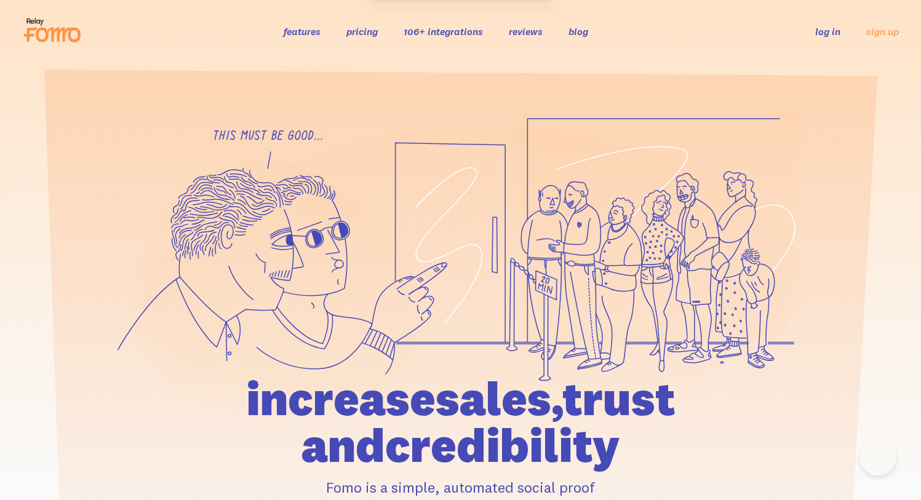
click at [839, 31] on link "log in" at bounding box center [827, 31] width 25 height 12
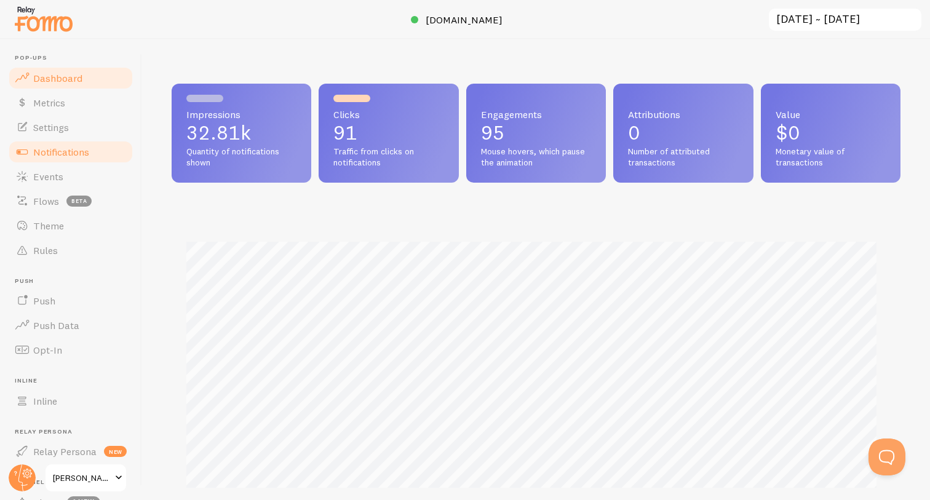
click at [65, 148] on span "Notifications" at bounding box center [61, 152] width 56 height 12
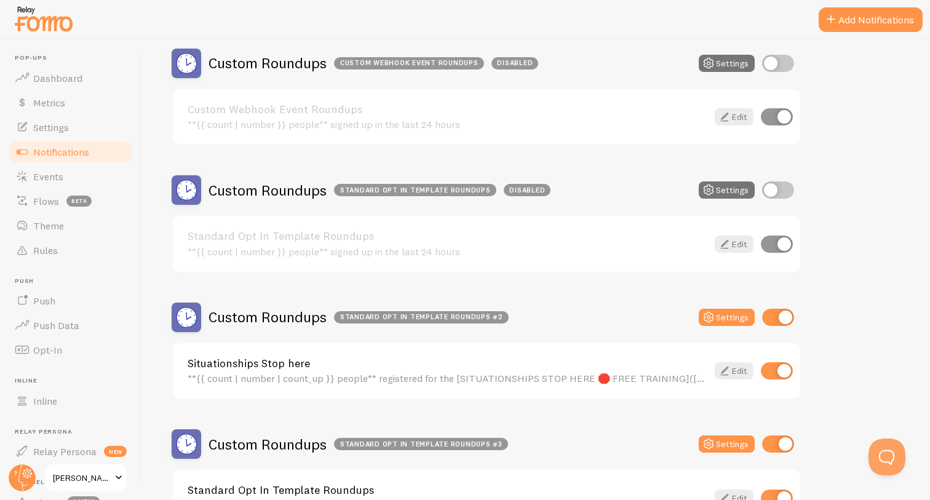
scroll to position [1642, 0]
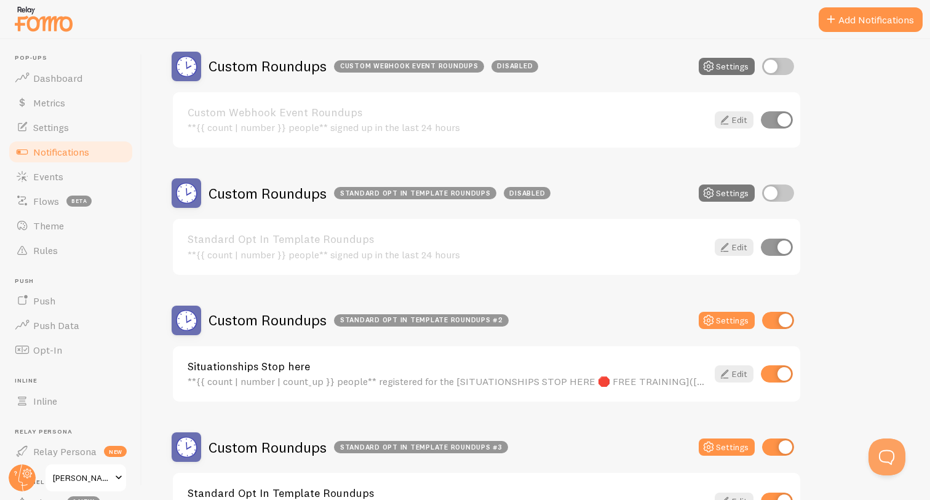
click at [731, 75] on button "Settings" at bounding box center [727, 66] width 56 height 17
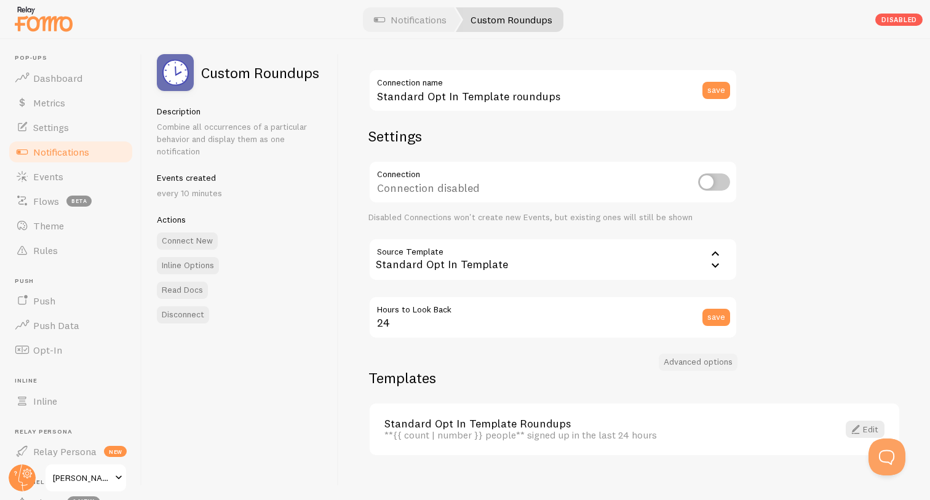
click at [694, 360] on button "Advanced options" at bounding box center [698, 362] width 79 height 17
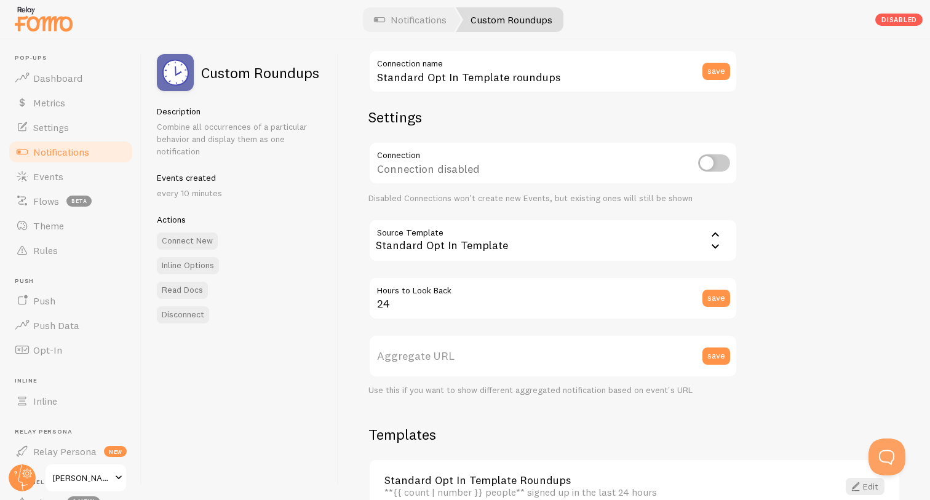
scroll to position [92, 0]
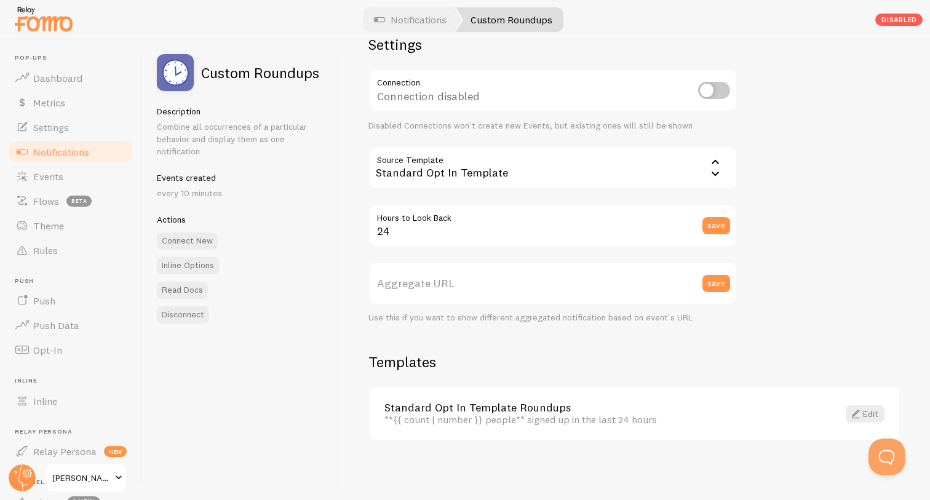
click at [481, 279] on label "Aggregate URL" at bounding box center [552, 283] width 369 height 43
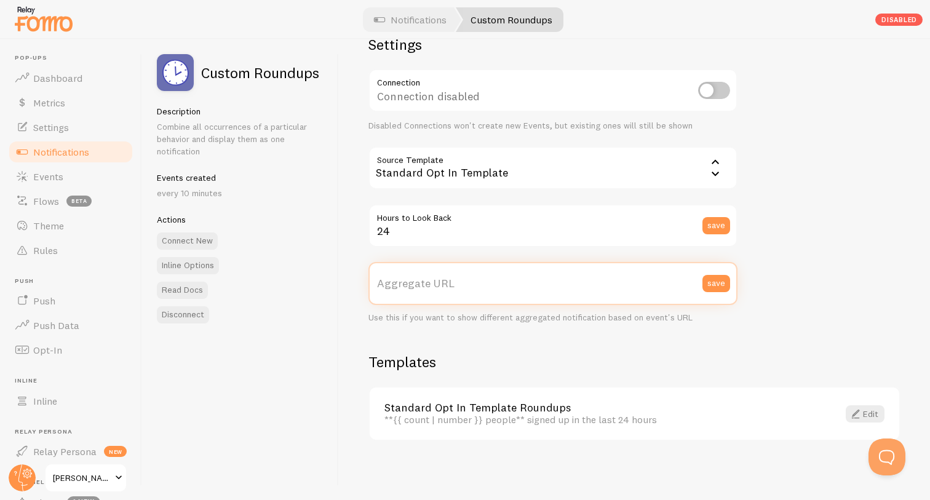
click at [481, 279] on input "Aggregate URL" at bounding box center [552, 283] width 369 height 43
paste input "[URL][DOMAIN_NAME]"
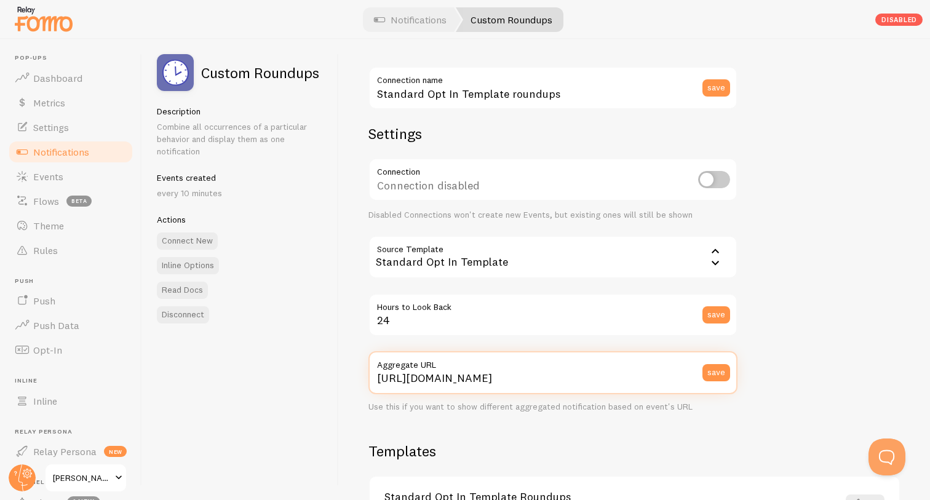
scroll to position [0, 0]
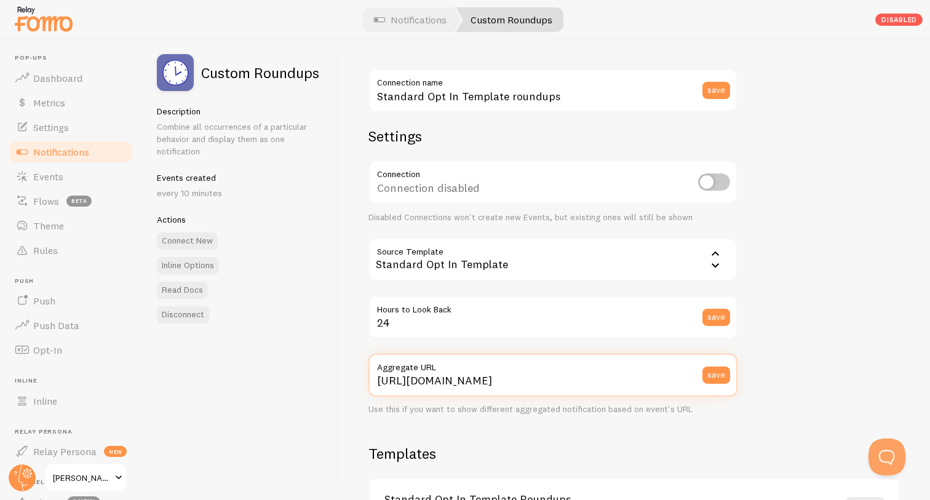
type input "[URL][DOMAIN_NAME]"
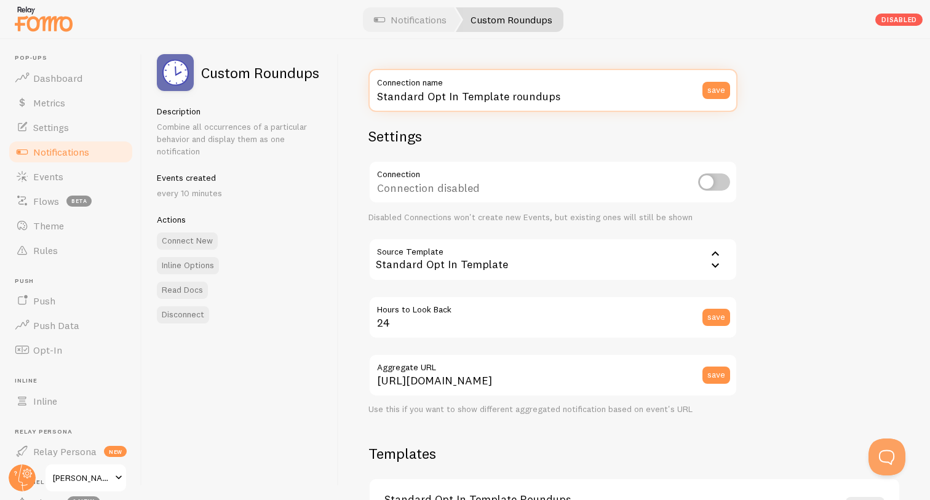
click at [610, 93] on input "Standard Opt In Template roundups" at bounding box center [552, 90] width 369 height 43
click at [609, 94] on input "Standard Opt In Template roundups" at bounding box center [552, 90] width 369 height 43
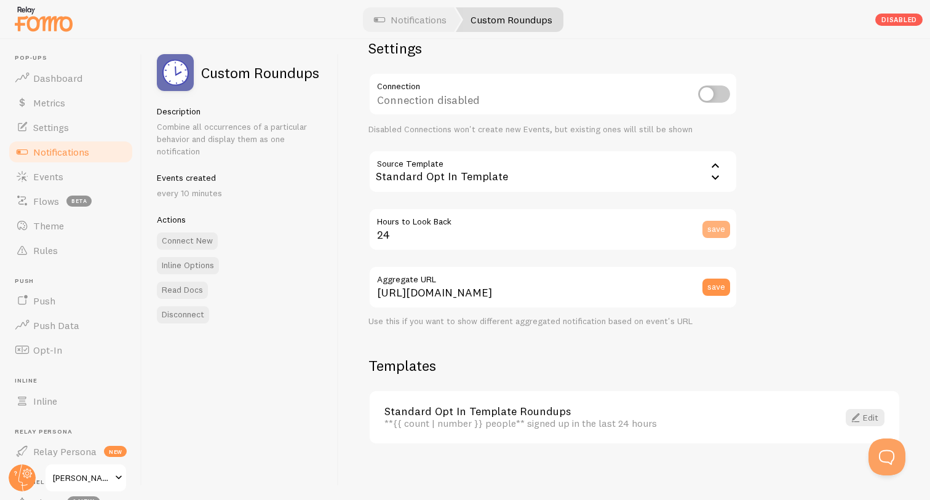
scroll to position [92, 0]
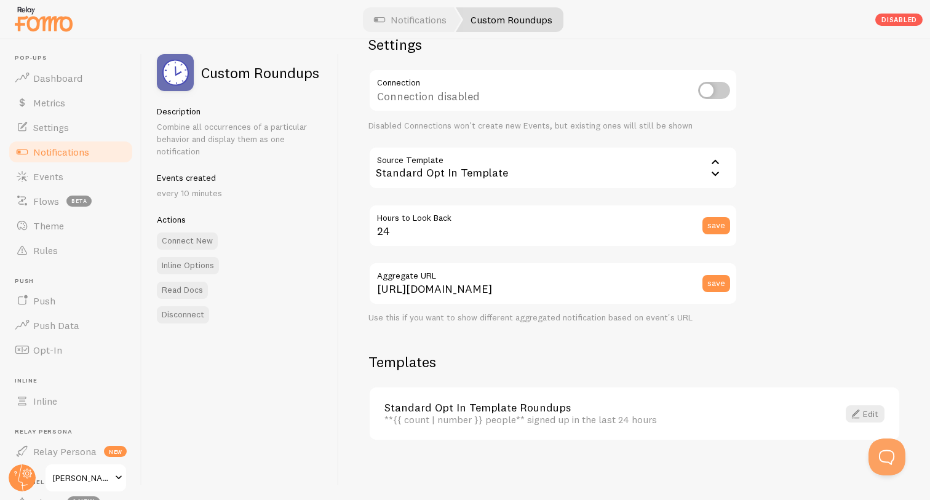
type input "Slow Your Roll Round Up"
click at [717, 89] on input "checkbox" at bounding box center [714, 90] width 32 height 17
checkbox input "true"
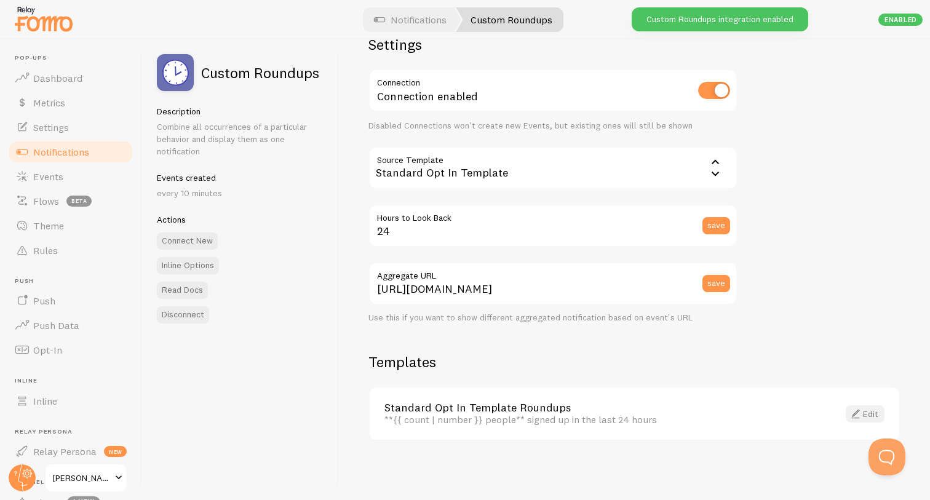
click at [860, 414] on link "Edit" at bounding box center [865, 413] width 39 height 17
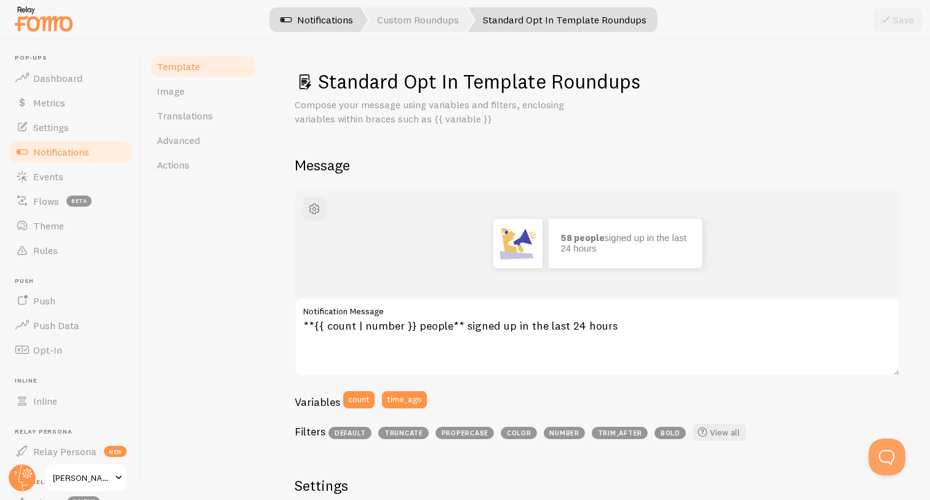
click at [330, 15] on link "Notifications" at bounding box center [317, 19] width 102 height 25
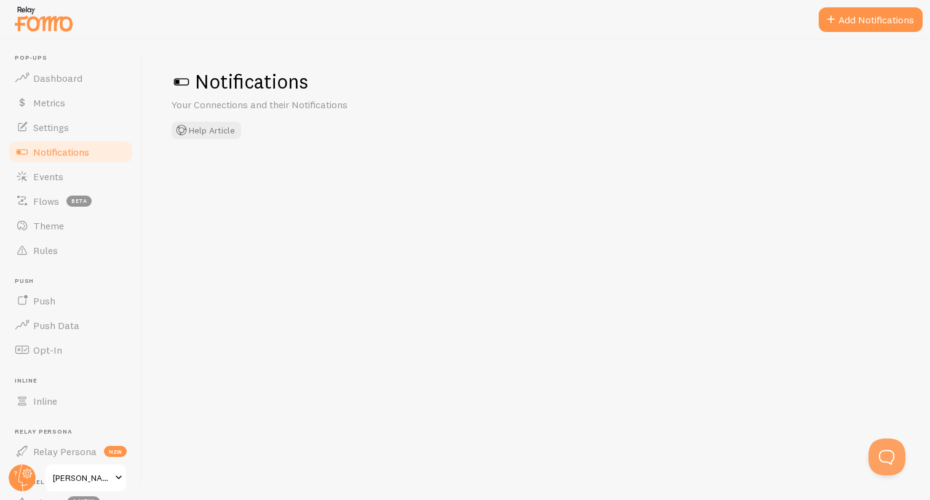
checkbox input "true"
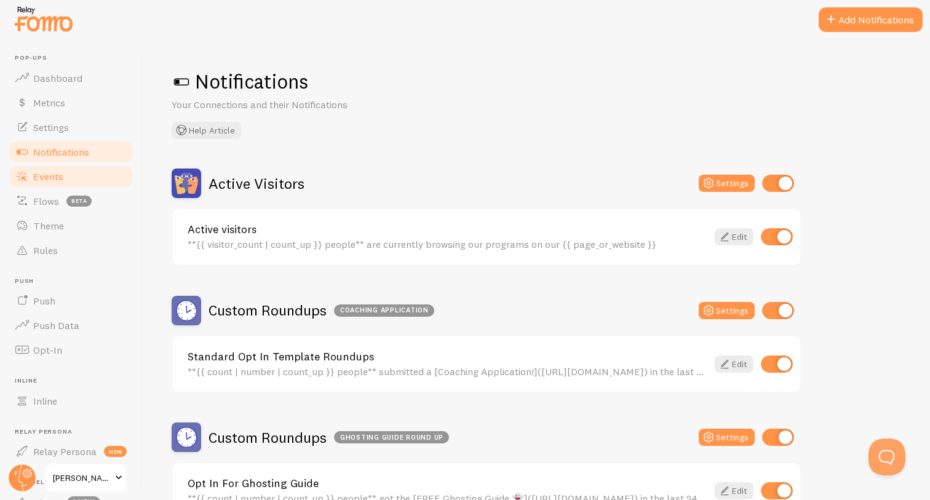
click at [40, 173] on span "Events" at bounding box center [48, 176] width 30 height 12
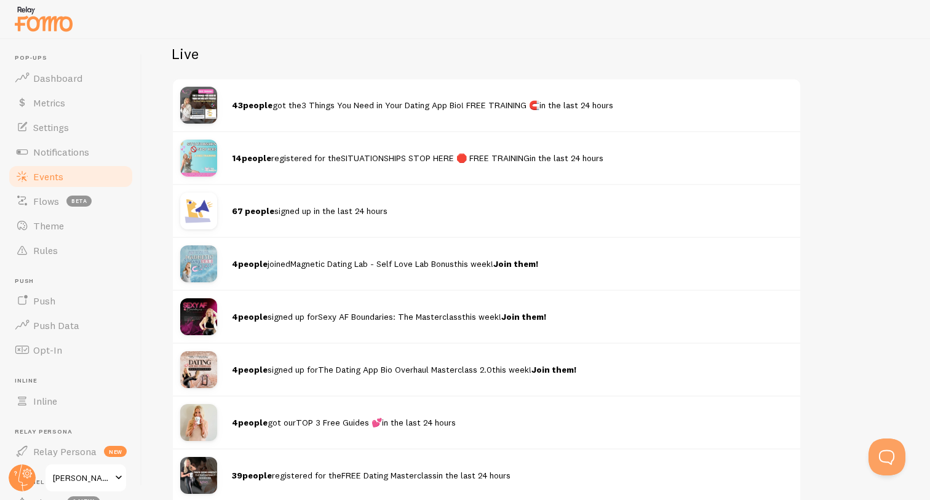
scroll to position [104, 0]
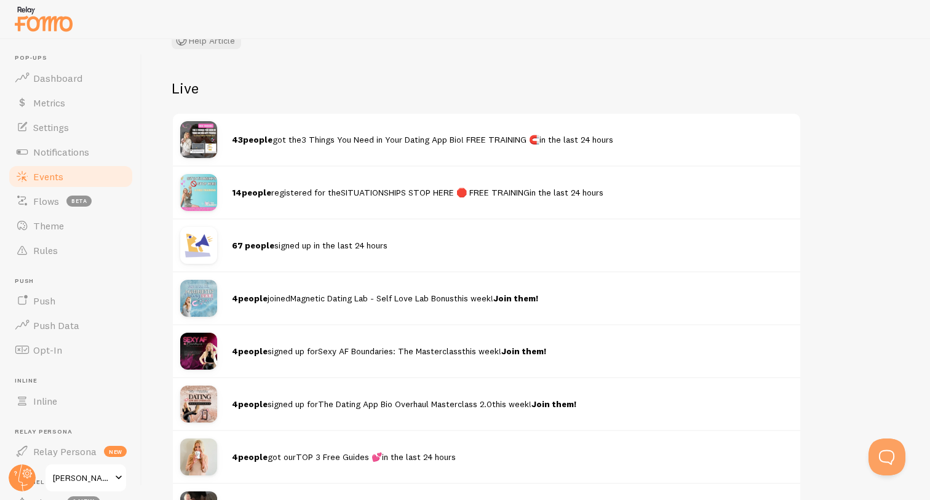
click at [248, 244] on strong "67 people" at bounding box center [253, 245] width 42 height 11
click at [248, 243] on strong "67 people" at bounding box center [253, 245] width 42 height 11
click at [390, 245] on div "67 people signed up in the last 24 hours" at bounding box center [512, 245] width 561 height 12
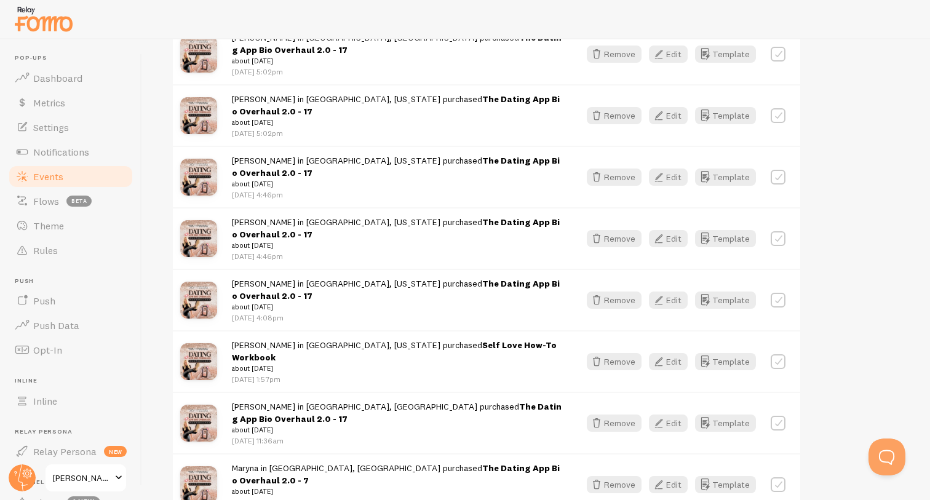
scroll to position [1795, 0]
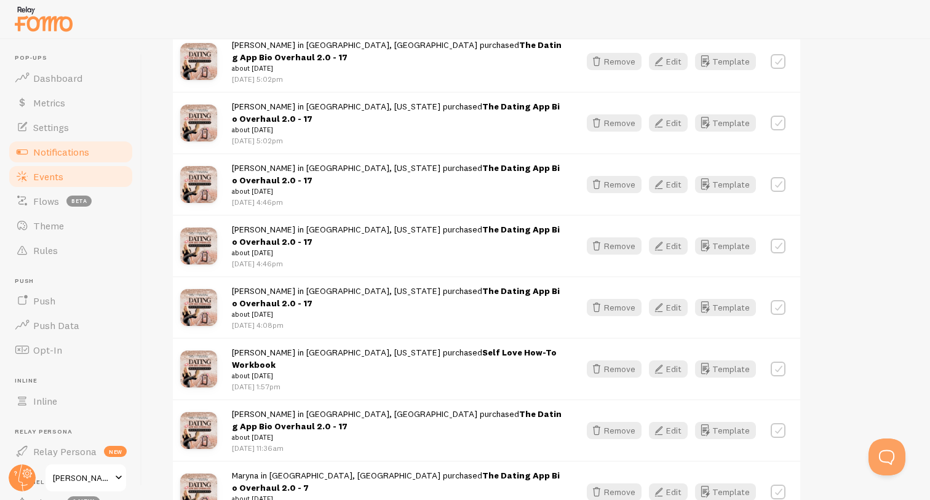
click at [68, 148] on span "Notifications" at bounding box center [61, 152] width 56 height 12
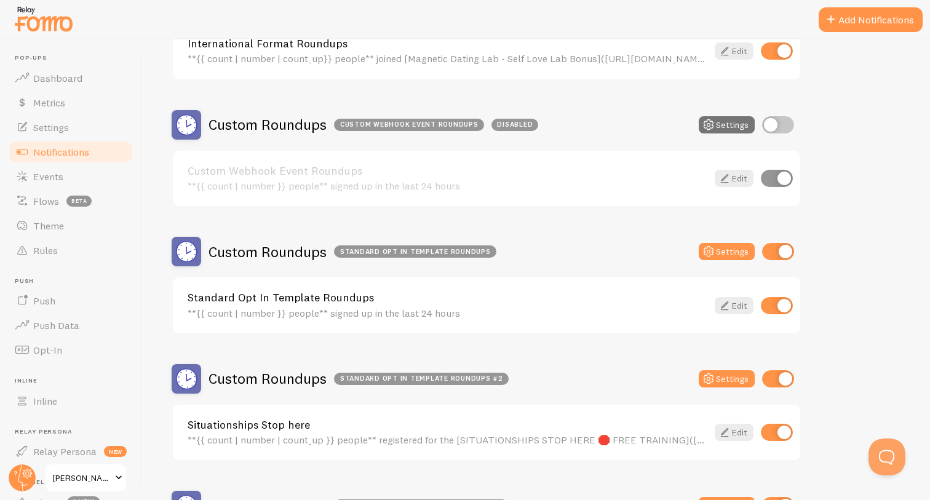
scroll to position [1603, 0]
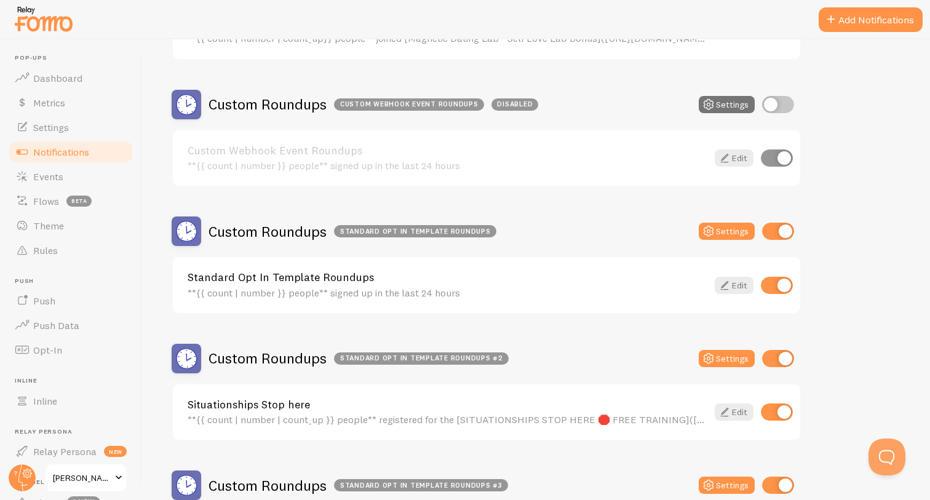
click at [474, 421] on div "**{{ count | number | count_up }} people** registered for the [SITUATIONSHIPS S…" at bounding box center [448, 419] width 520 height 11
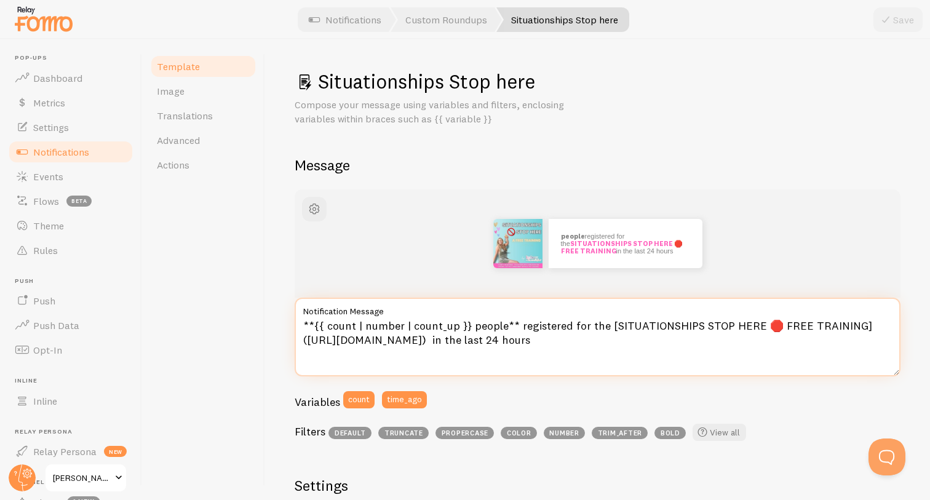
click at [484, 330] on textarea "**{{ count | number | count_up }} people** registered for the [SITUATIONSHIPS S…" at bounding box center [598, 337] width 606 height 79
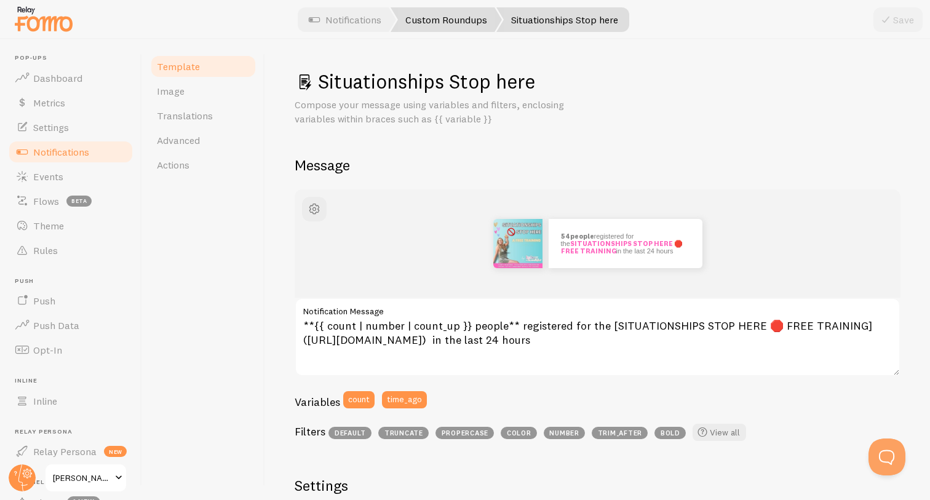
click at [446, 20] on link "Custom Roundups" at bounding box center [446, 19] width 111 height 25
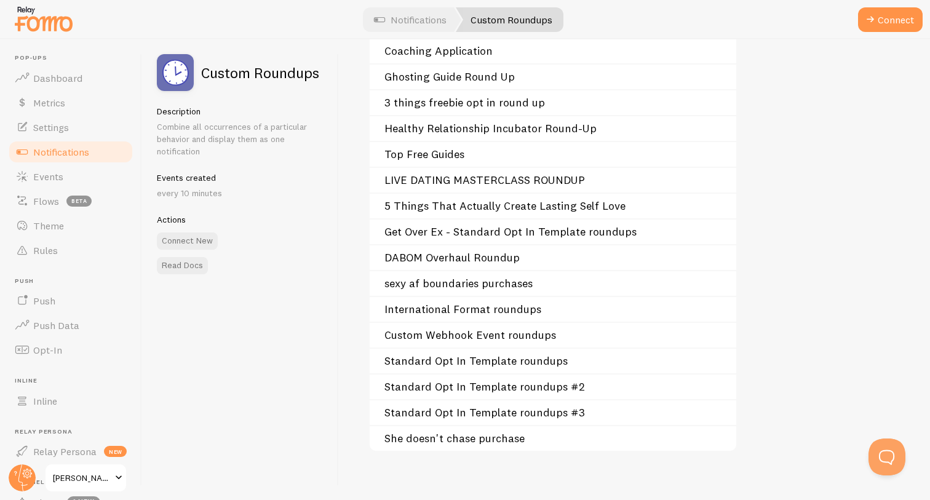
scroll to position [260, 0]
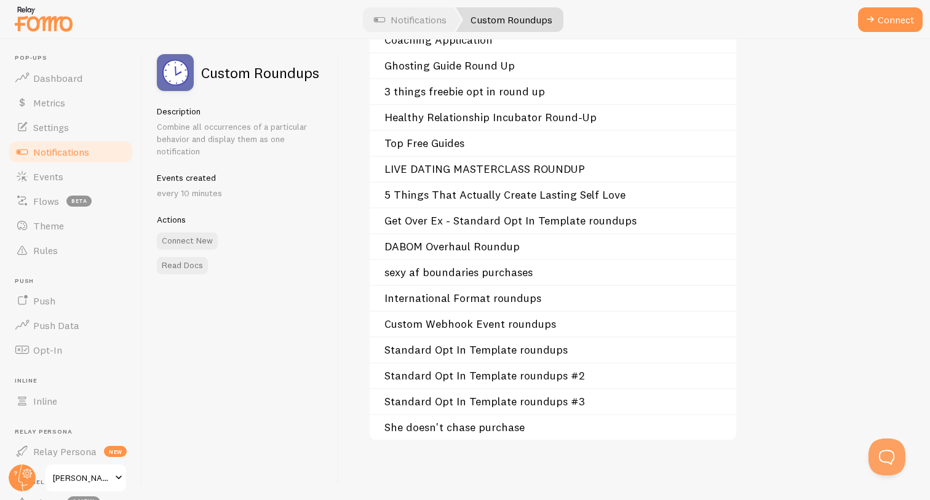
click at [494, 352] on link "Standard Opt In Template roundups" at bounding box center [556, 350] width 344 height 10
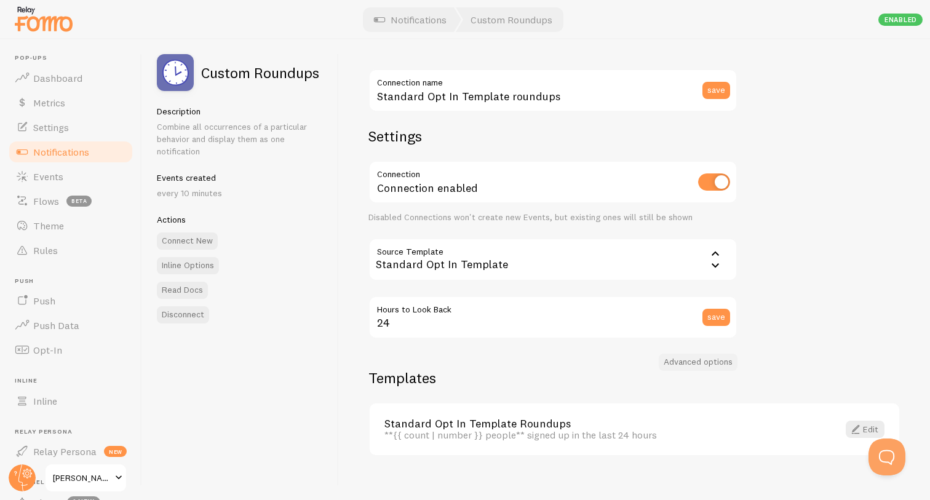
click at [702, 362] on button "Advanced options" at bounding box center [698, 362] width 79 height 17
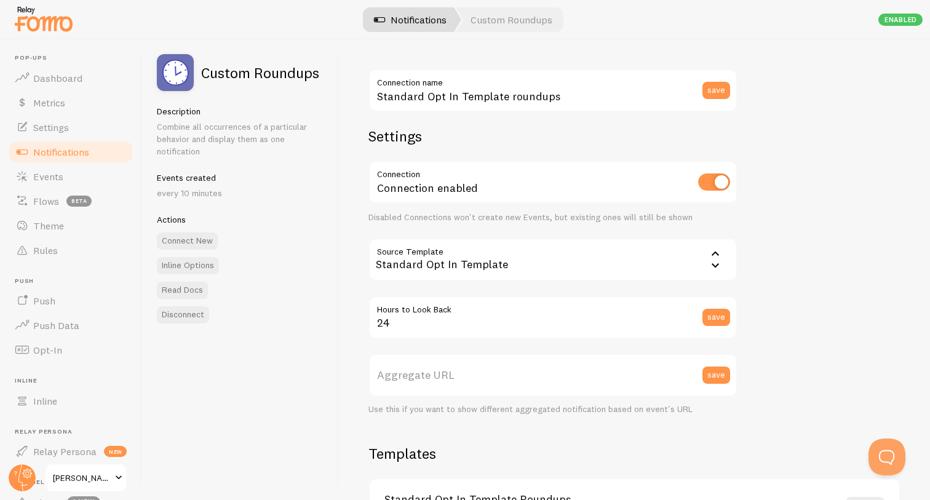
click at [416, 18] on link "Notifications" at bounding box center [410, 19] width 102 height 25
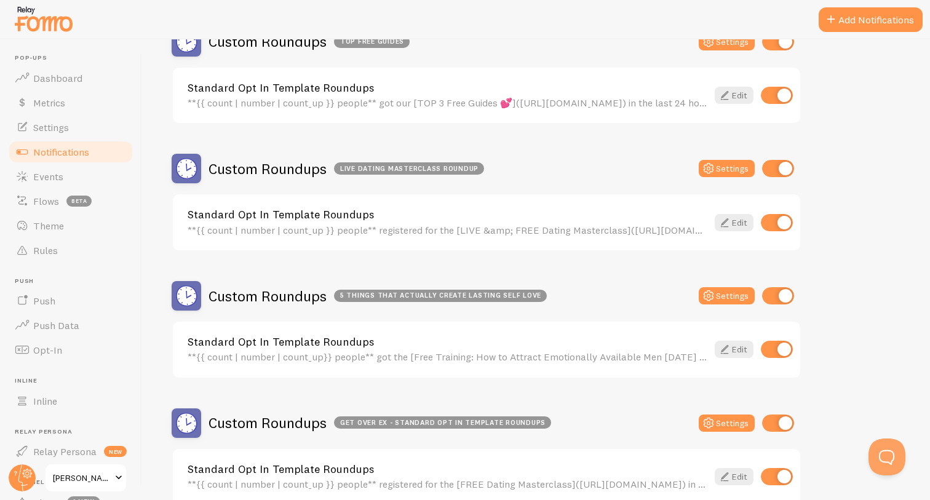
scroll to position [778, 0]
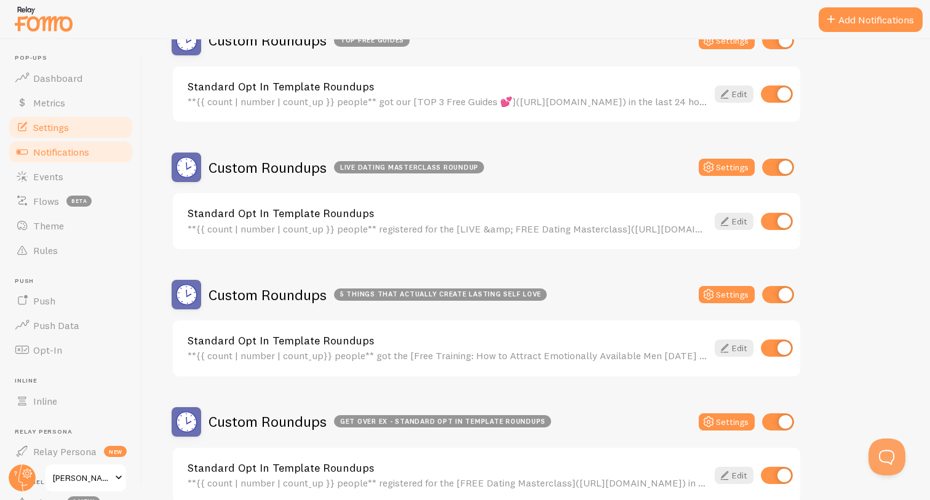
click at [80, 130] on link "Settings" at bounding box center [70, 127] width 127 height 25
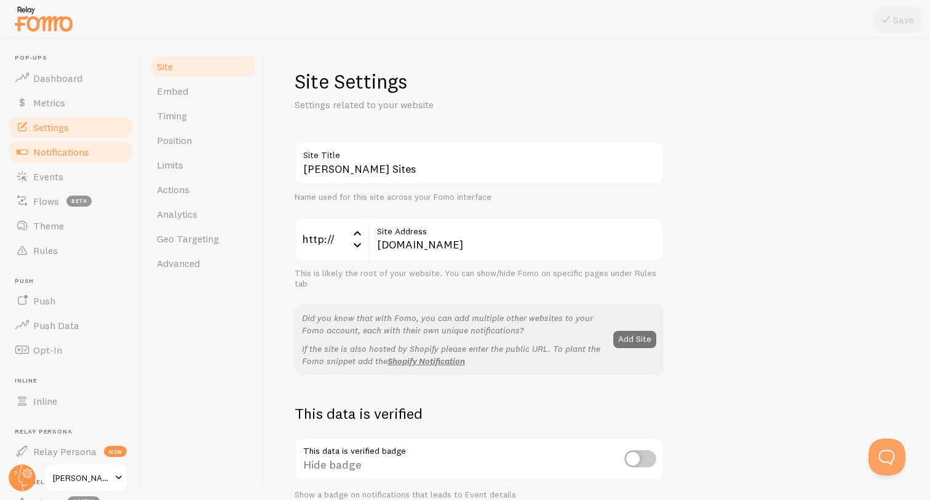
click at [79, 162] on link "Notifications" at bounding box center [70, 152] width 127 height 25
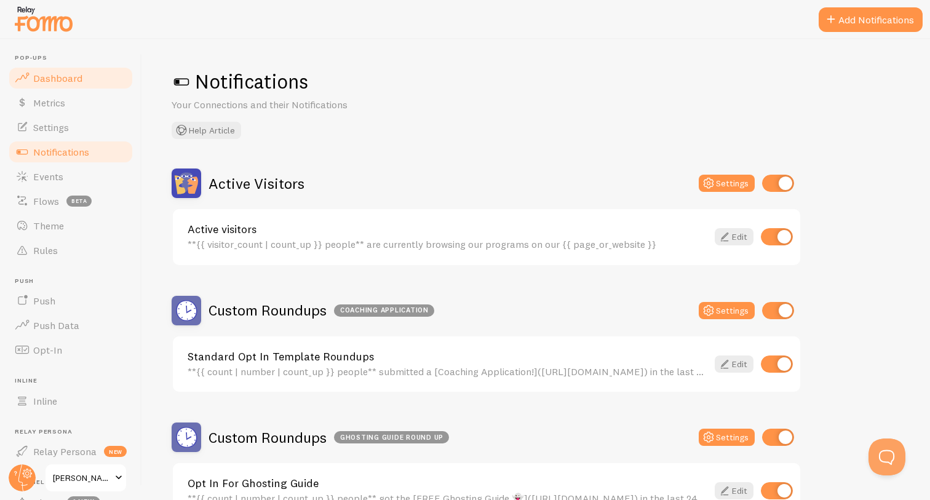
click at [29, 72] on span at bounding box center [22, 78] width 15 height 15
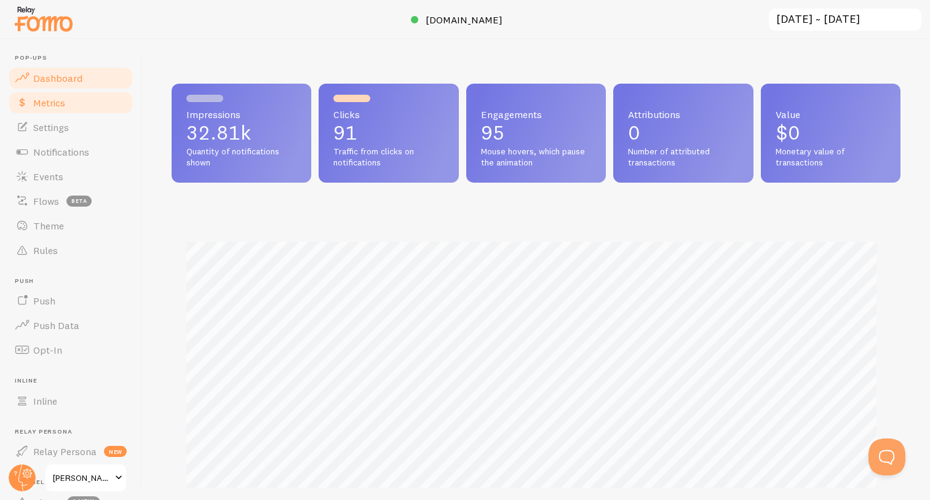
scroll to position [323, 720]
click at [58, 97] on span "Metrics" at bounding box center [49, 103] width 32 height 12
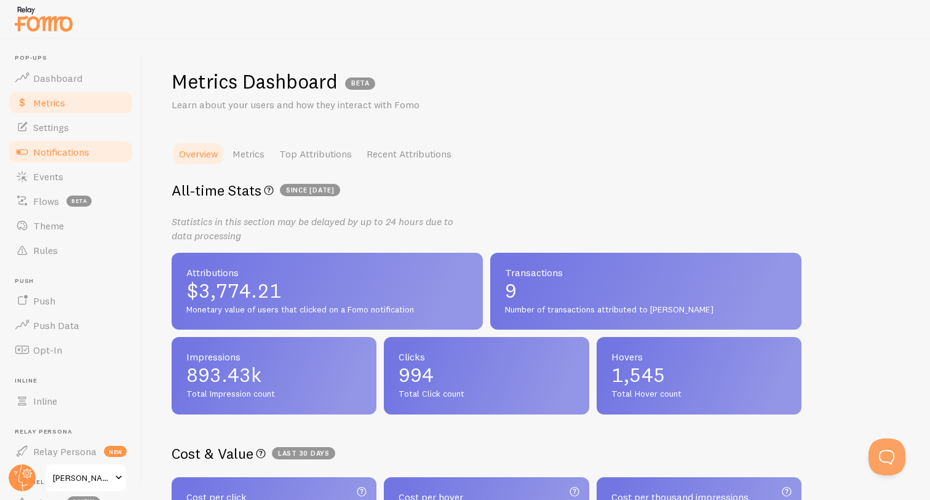
click at [64, 151] on span "Notifications" at bounding box center [61, 152] width 56 height 12
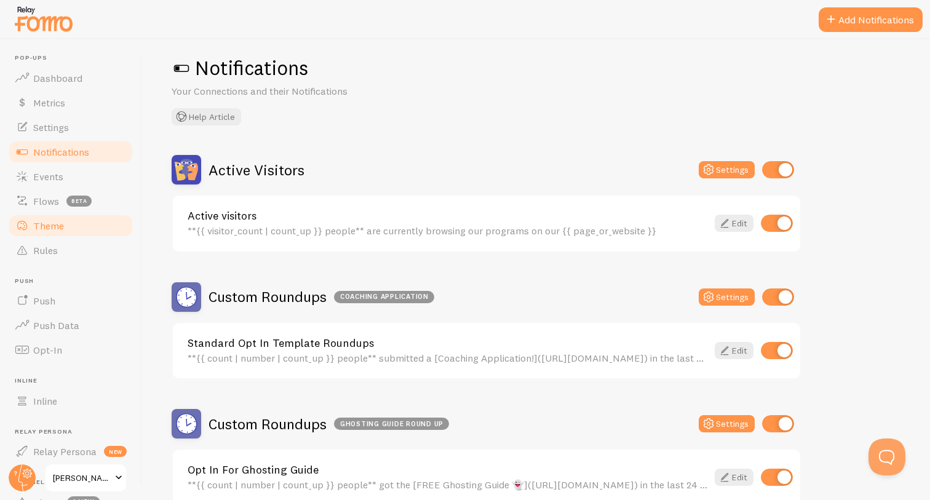
scroll to position [24, 0]
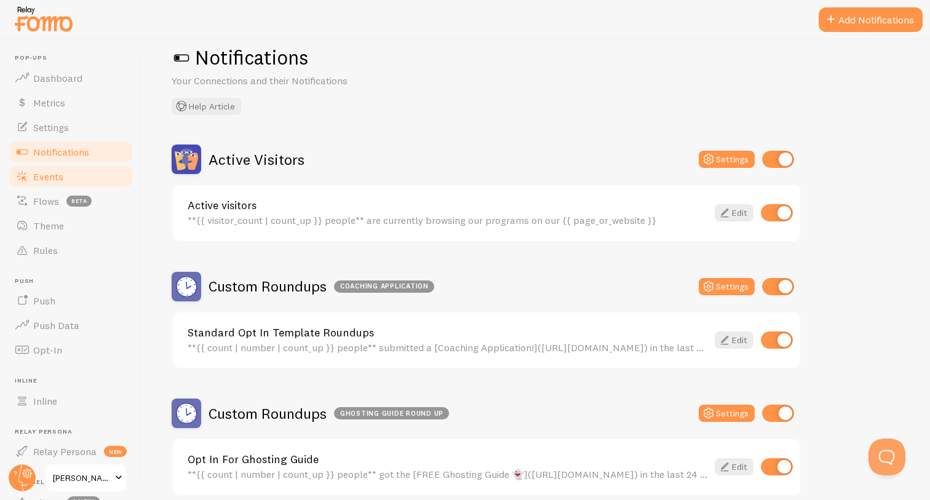
click at [73, 182] on link "Events" at bounding box center [70, 176] width 127 height 25
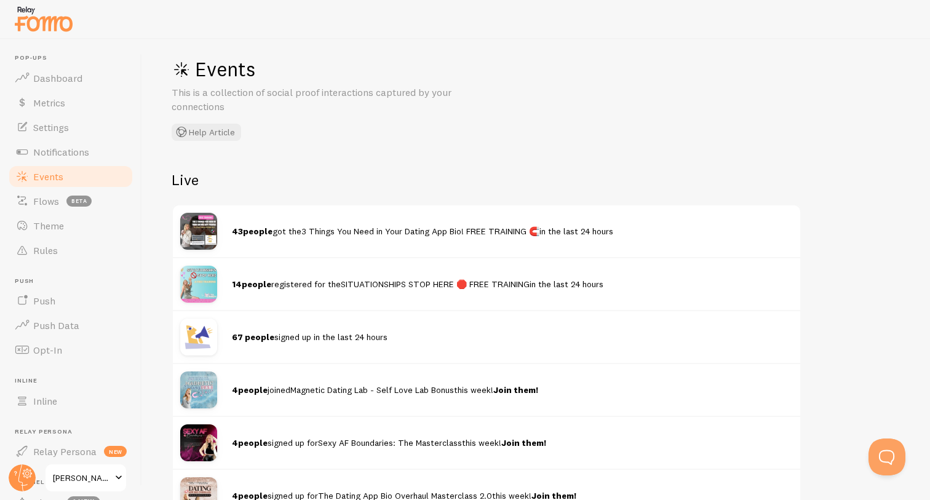
scroll to position [15, 0]
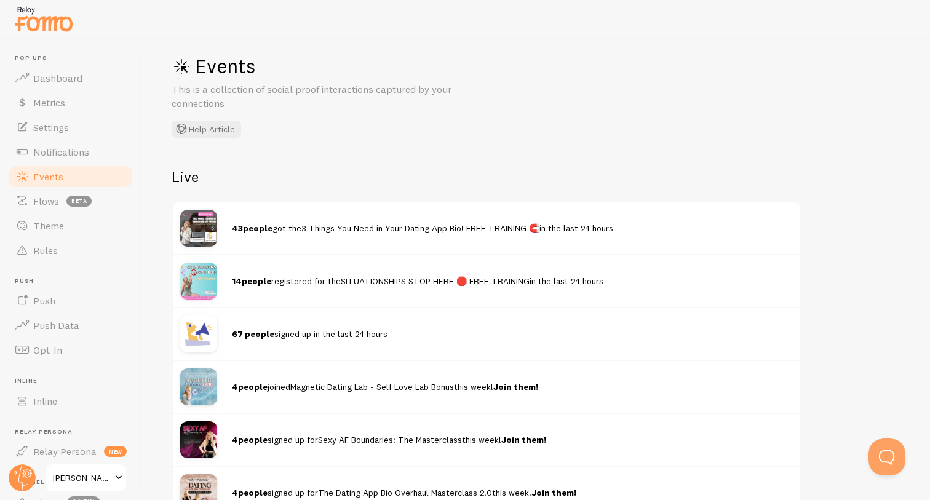
click at [252, 328] on strong "67 people" at bounding box center [253, 333] width 42 height 11
click at [196, 329] on img at bounding box center [198, 334] width 37 height 37
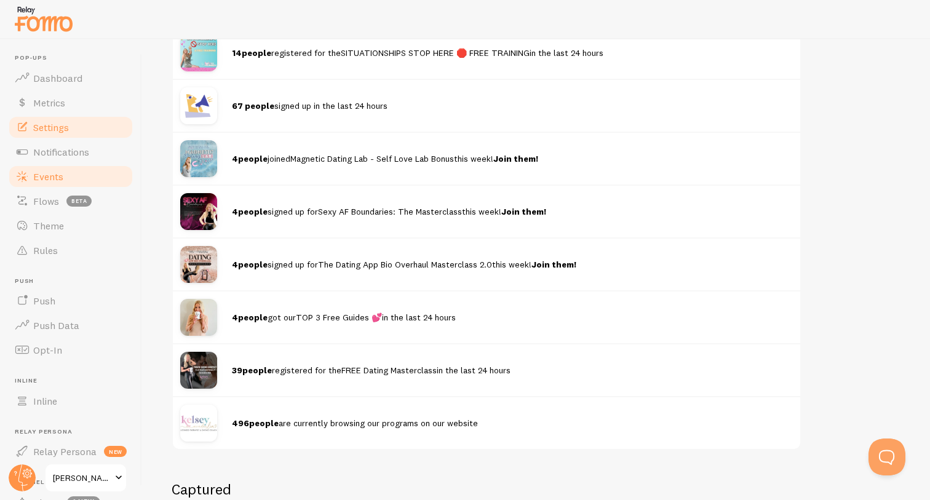
click at [60, 135] on link "Settings" at bounding box center [70, 127] width 127 height 25
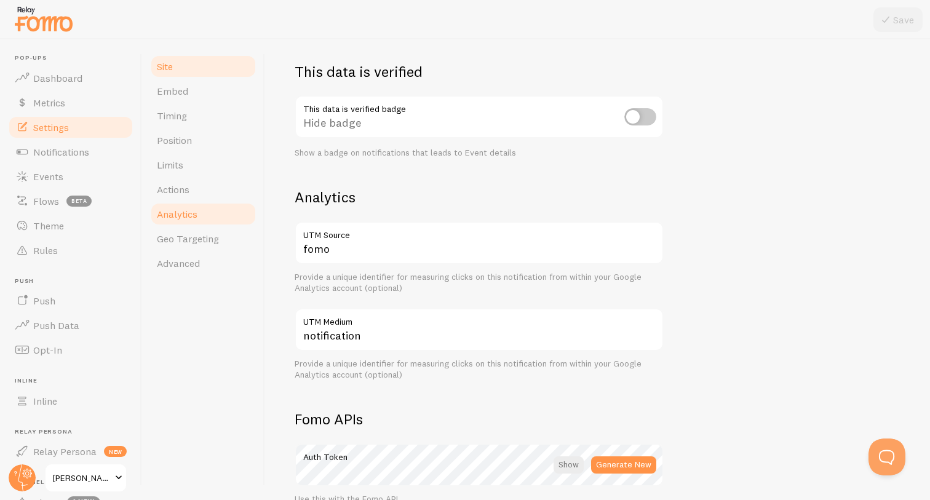
scroll to position [348, 0]
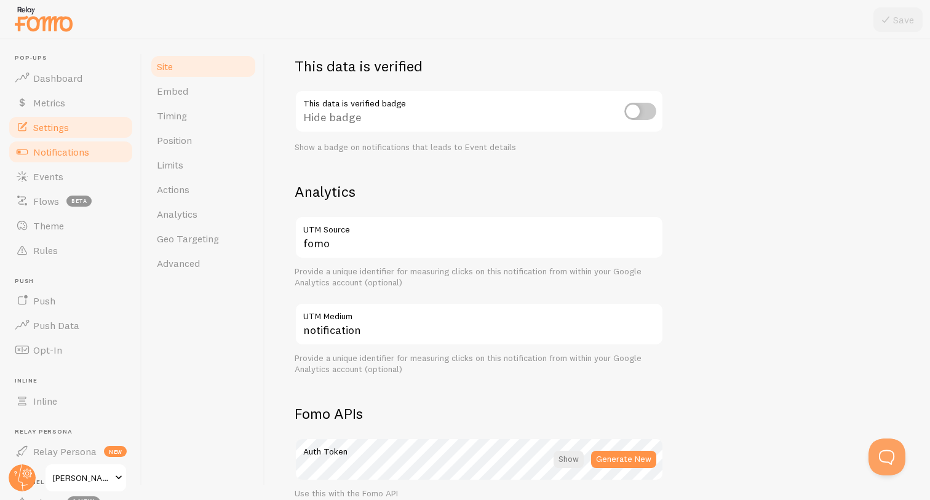
click at [89, 153] on span "Notifications" at bounding box center [61, 152] width 56 height 12
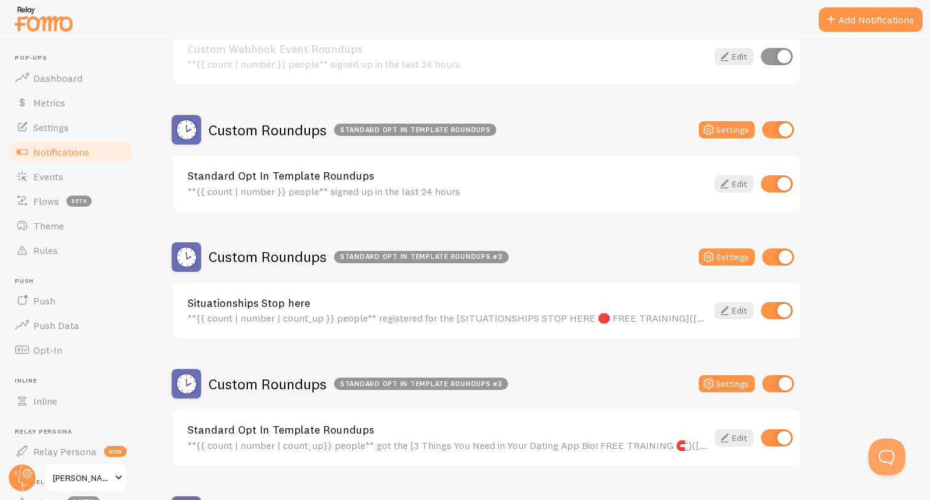
scroll to position [1706, 0]
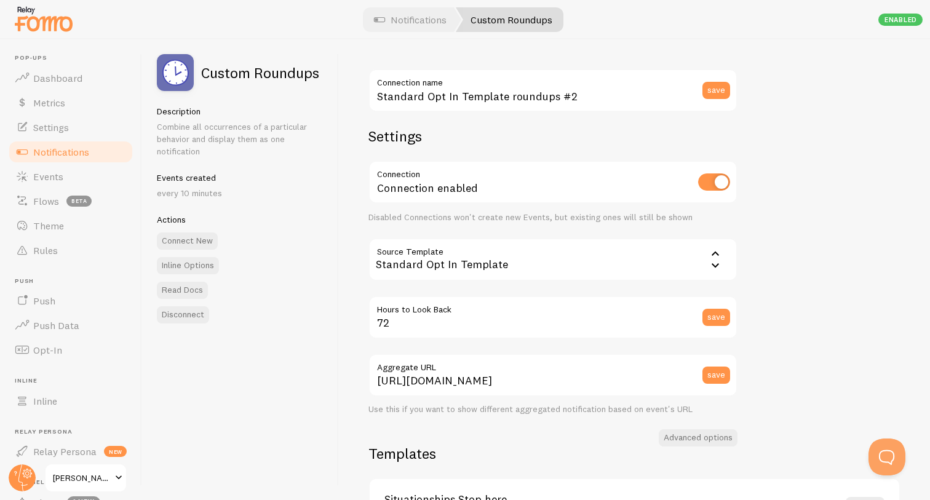
click at [529, 89] on label "Connection name" at bounding box center [552, 79] width 369 height 21
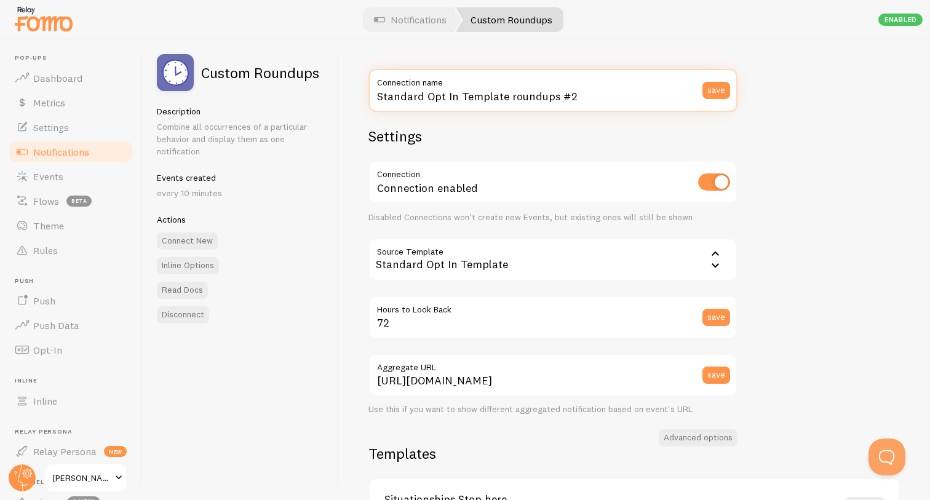
click at [529, 89] on input "Standard Opt In Template roundups #2" at bounding box center [552, 90] width 369 height 43
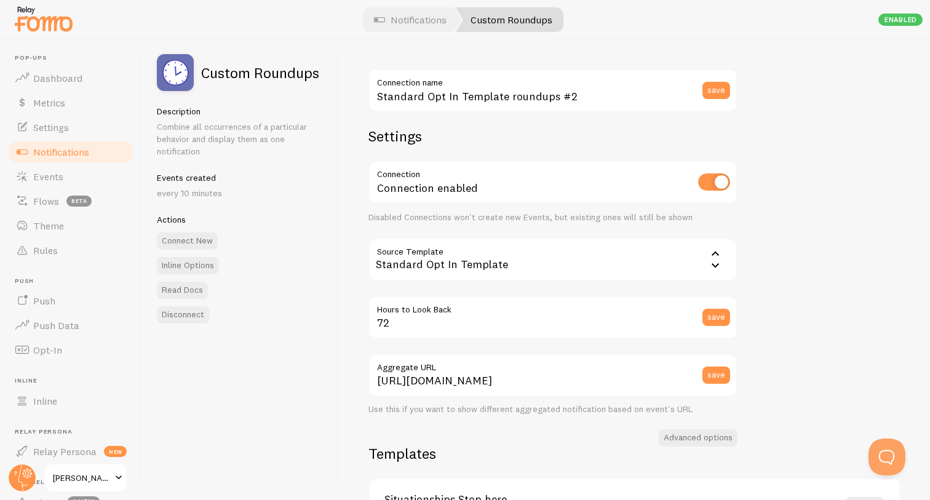
click at [529, 89] on label "Connection name" at bounding box center [552, 79] width 369 height 21
click at [529, 89] on input "Standard Opt In Template roundups #2" at bounding box center [552, 90] width 369 height 43
click at [530, 89] on label "Connection name" at bounding box center [552, 79] width 369 height 21
click at [530, 89] on input "Standard Opt In Template roundups #2" at bounding box center [552, 90] width 369 height 43
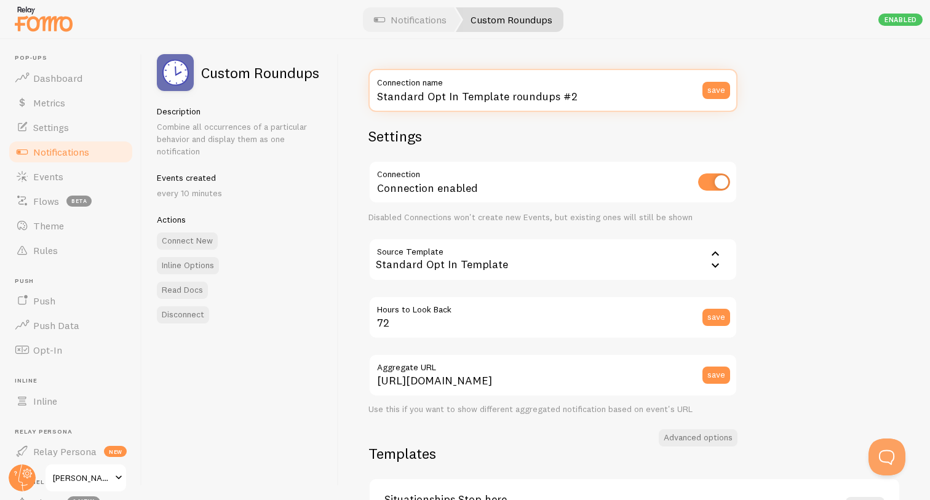
click at [536, 95] on input "Standard Opt In Template roundups #2" at bounding box center [552, 90] width 369 height 43
type input "Sitautionships Stop here Roundup"
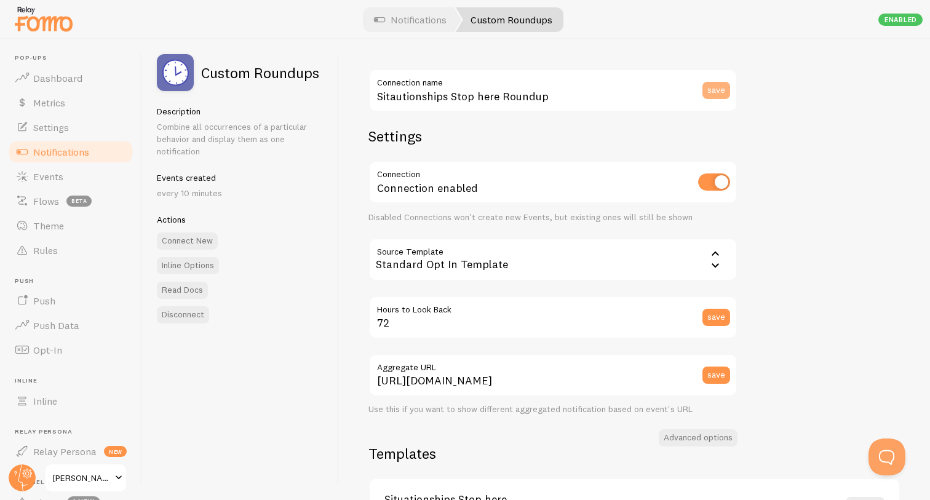
click at [719, 89] on button "save" at bounding box center [716, 90] width 28 height 17
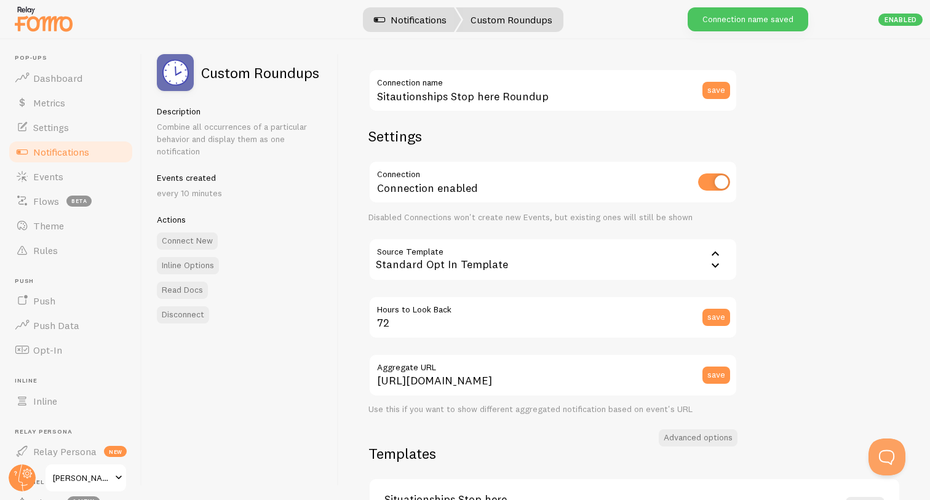
click at [426, 14] on link "Notifications" at bounding box center [410, 19] width 102 height 25
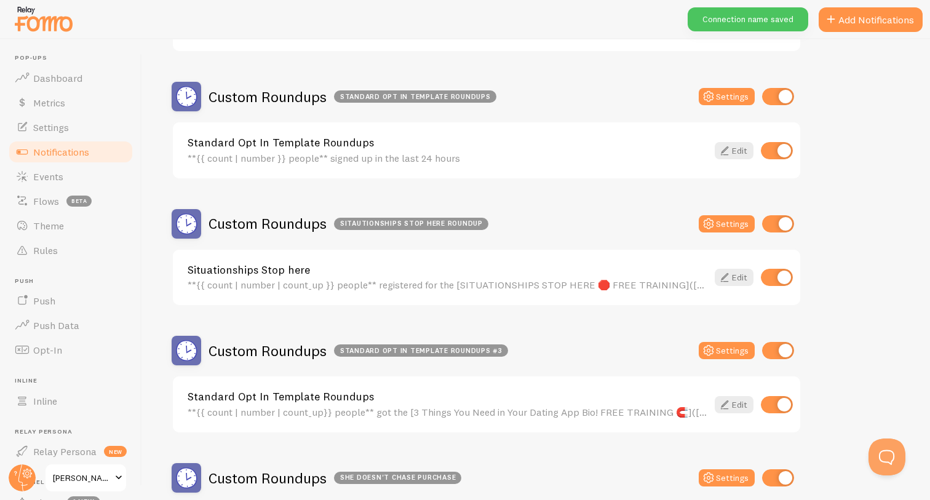
scroll to position [1742, 0]
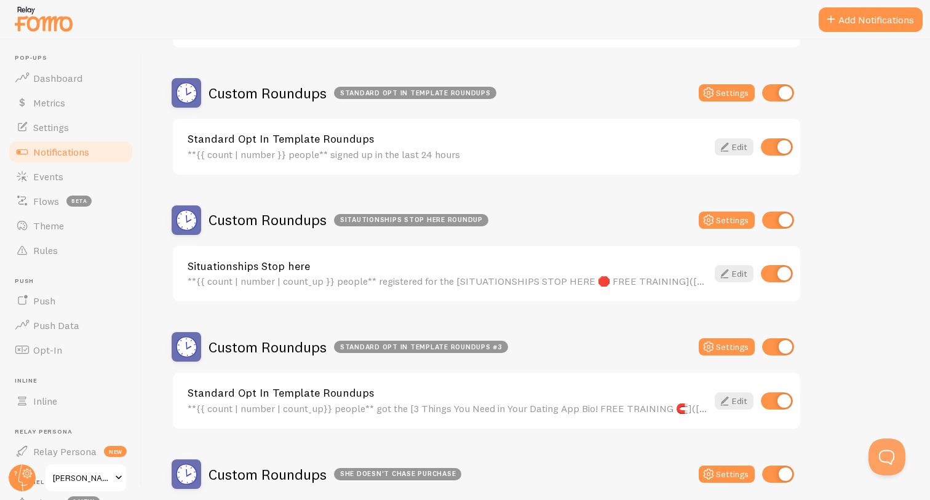
click at [459, 343] on div "Standard Opt In Template roundups #3" at bounding box center [421, 347] width 174 height 12
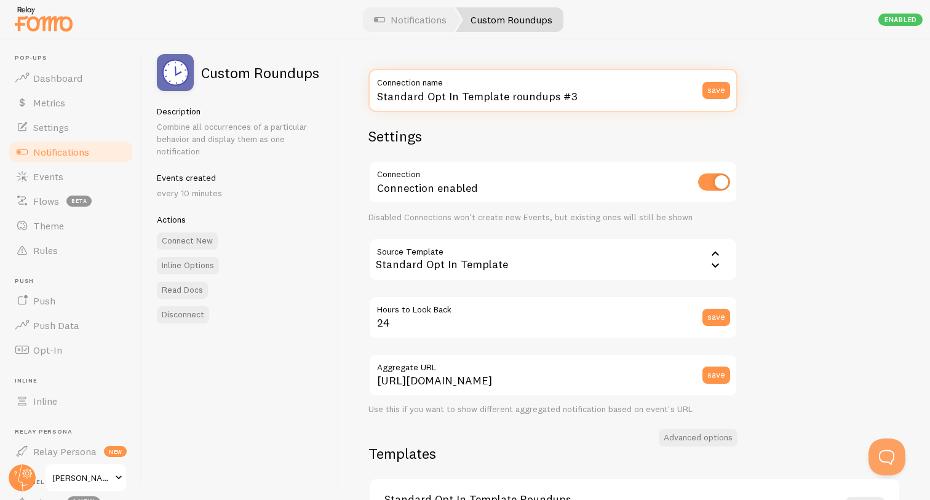
click at [511, 91] on input "Standard Opt In Template roundups #3" at bounding box center [552, 90] width 369 height 43
click at [511, 90] on input "Standard Opt In Template roundups #3" at bounding box center [552, 90] width 369 height 43
type input "New 3 things free training Round Up"
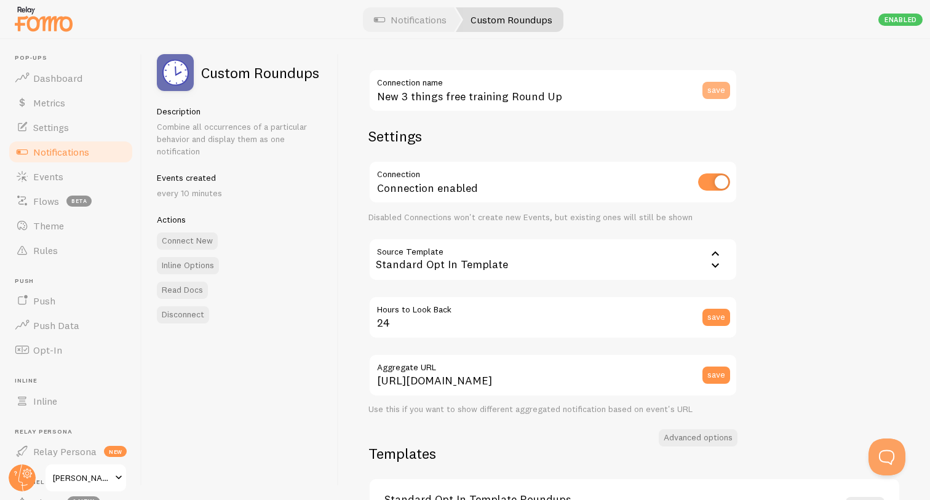
click at [715, 85] on button "save" at bounding box center [716, 90] width 28 height 17
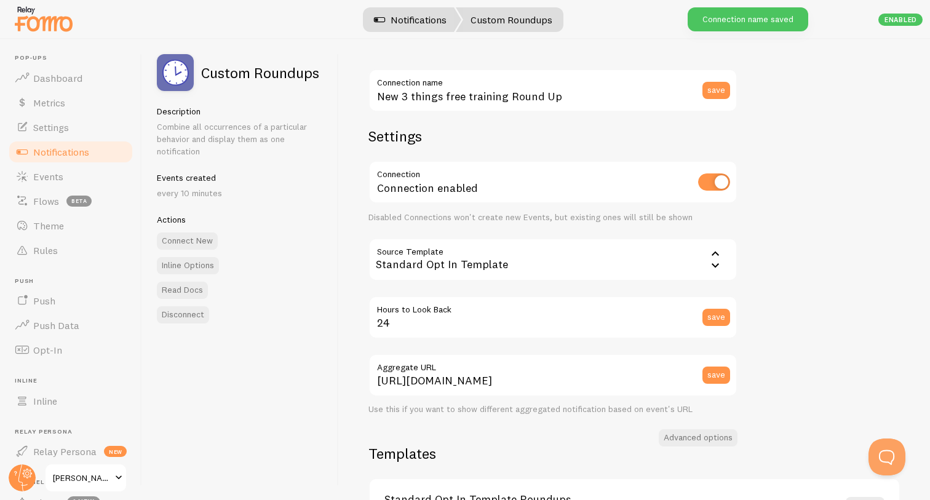
click at [421, 23] on link "Notifications" at bounding box center [410, 19] width 102 height 25
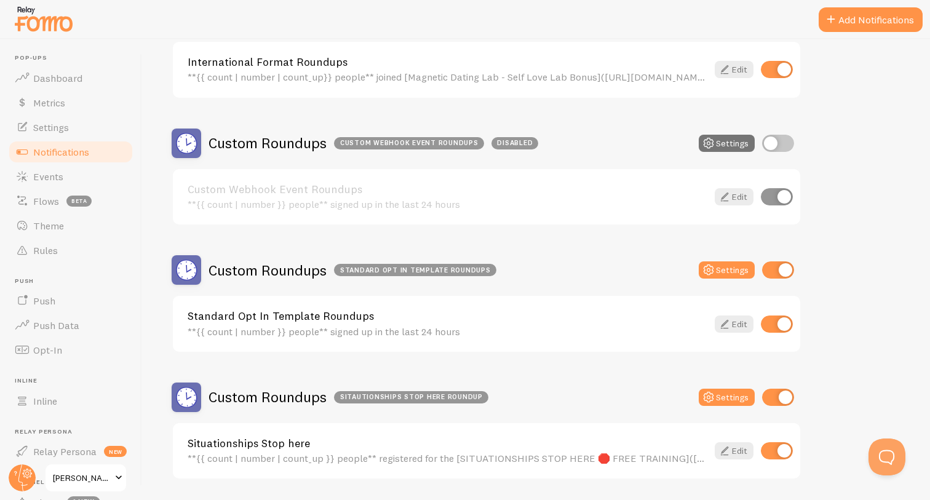
scroll to position [1522, 0]
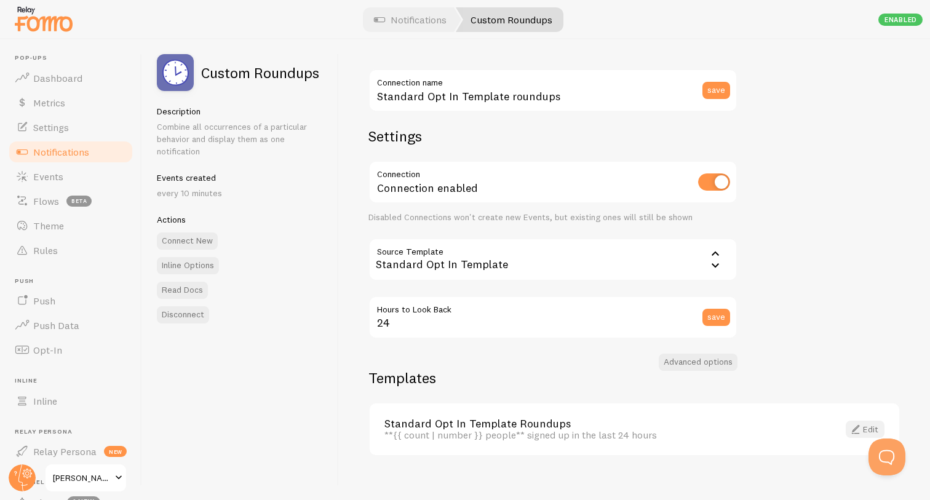
click at [865, 423] on link "Edit" at bounding box center [865, 429] width 39 height 17
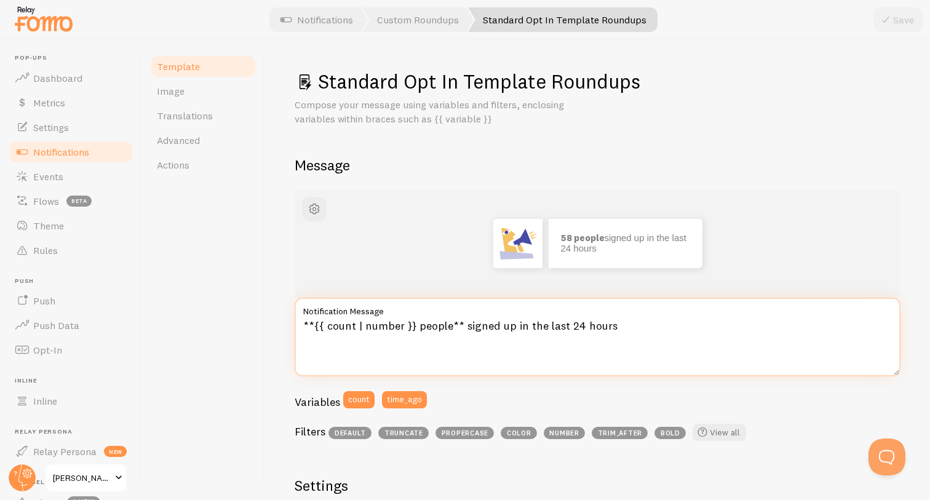
click at [489, 326] on textarea "**{{ count | number }} people** signed up in the last 24 hours" at bounding box center [598, 337] width 606 height 79
paste textarea "| count_up }} people** registered for the [SITUATIONSHIPS STOP HERE 🛑 FREE TRAI…"
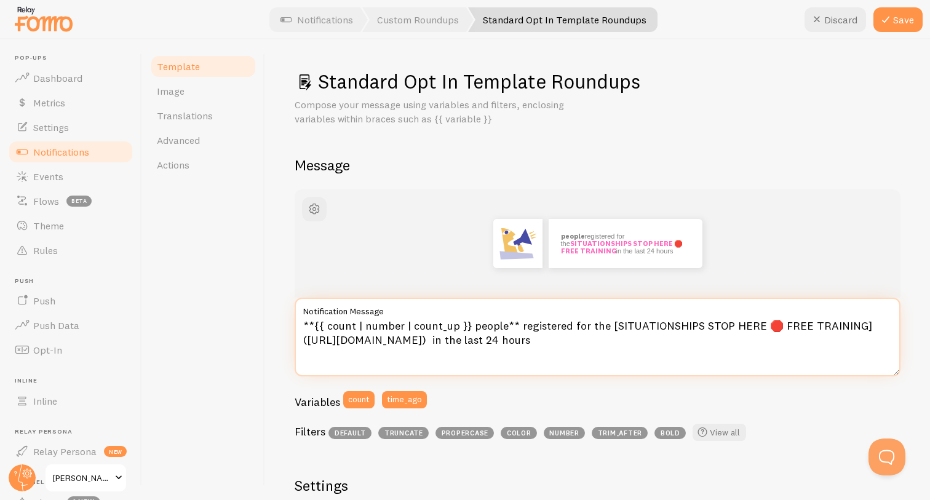
click at [633, 325] on textarea "**{{ count | number | count_up }} people** registered for the [SITUATIONSHIPS S…" at bounding box center [598, 337] width 606 height 79
click at [629, 326] on textarea "**{{ count | number | count_up }} people** registered for the [SITUATIONSHIPS S…" at bounding box center [598, 337] width 606 height 79
drag, startPoint x: 606, startPoint y: 325, endPoint x: 757, endPoint y: 324, distance: 150.7
click at [757, 324] on textarea "**{{ count | number | count_up }} people** registered for the [SITUATIONSHIPS S…" at bounding box center [598, 337] width 606 height 79
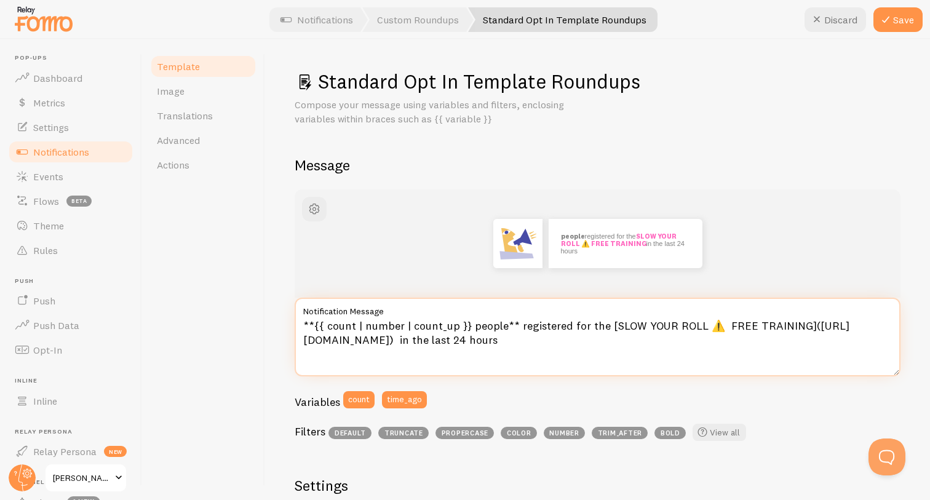
click at [701, 324] on textarea "**{{ count | number | count_up }} people** registered for the [SLOW YOUR ROLL ⚠…" at bounding box center [598, 337] width 606 height 79
drag, startPoint x: 653, startPoint y: 339, endPoint x: 309, endPoint y: 336, distance: 343.2
click at [309, 336] on textarea "**{{ count | number | count_up }} people** registered for the [SLOW YOUR ROLL ⚠…" at bounding box center [598, 337] width 606 height 79
paste textarea "low-your-roll"
type textarea "**{{ count | number | count_up }} people** registered for the [SLOW YOUR ROLL ⚠…"
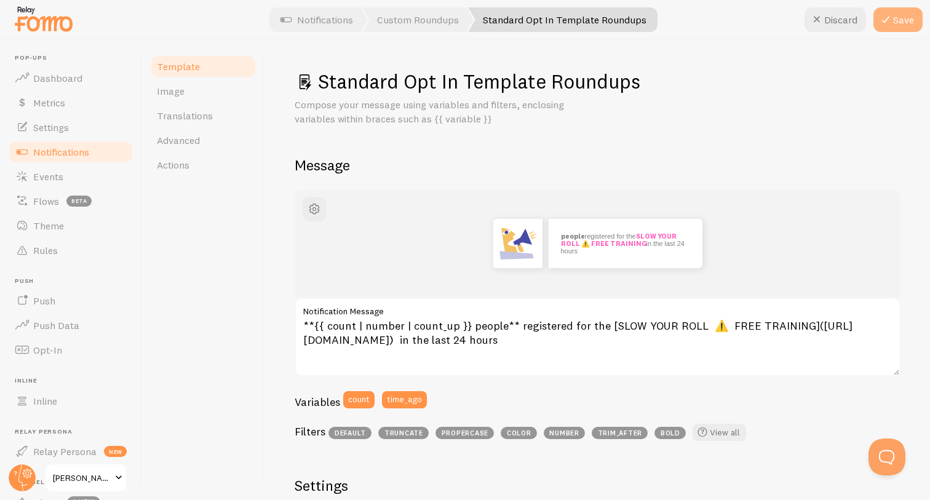
click at [886, 23] on icon at bounding box center [885, 19] width 15 height 15
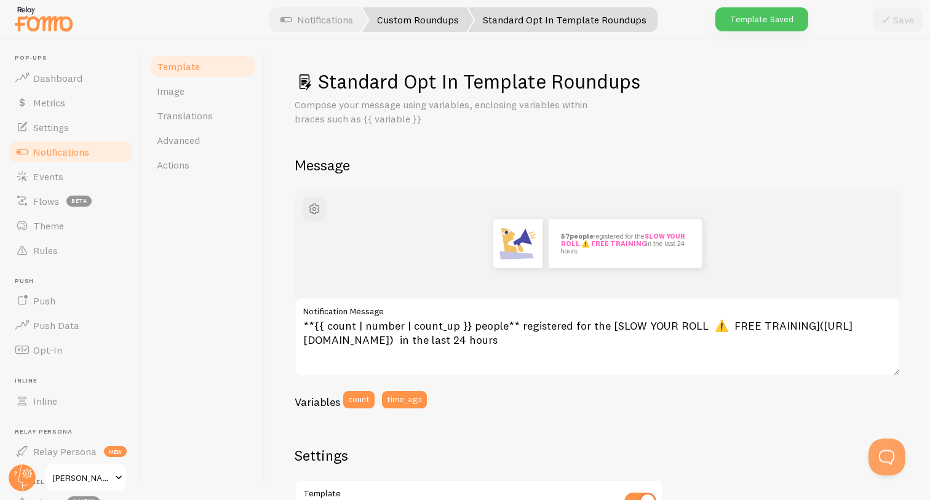
click at [405, 12] on link "Custom Roundups" at bounding box center [417, 19] width 111 height 25
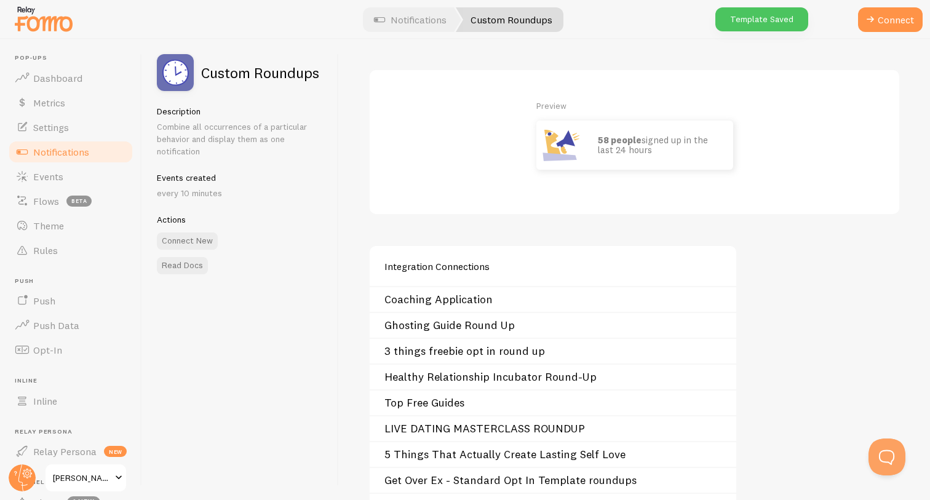
click at [72, 151] on span "Notifications" at bounding box center [61, 152] width 56 height 12
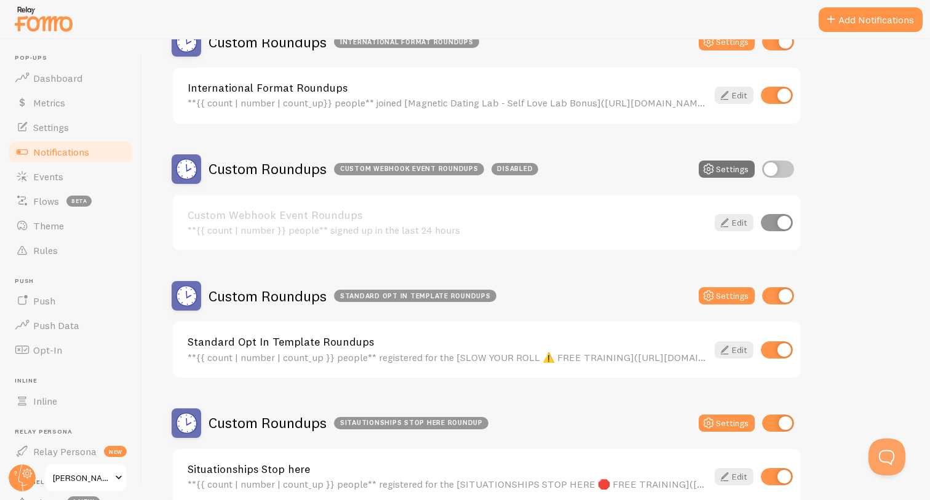
scroll to position [1495, 0]
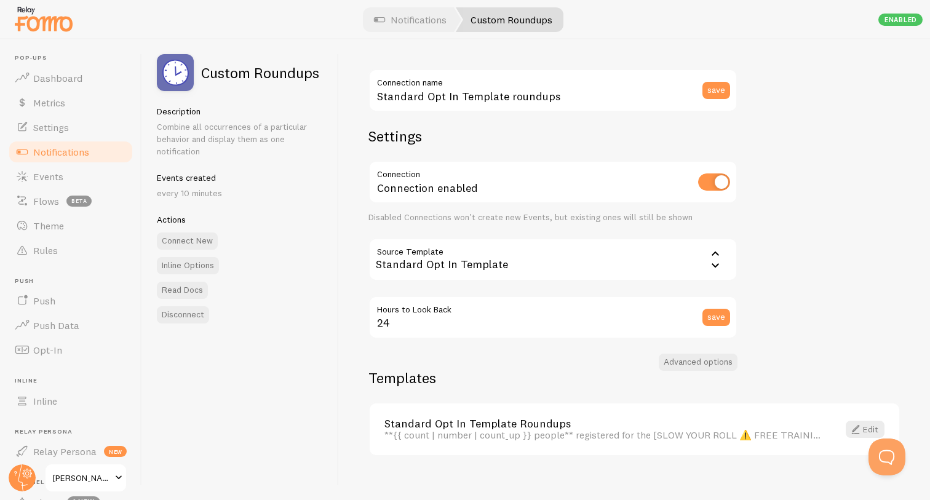
click at [499, 87] on label "Connection name" at bounding box center [552, 79] width 369 height 21
click at [499, 87] on input "Standard Opt In Template roundups" at bounding box center [552, 90] width 369 height 43
click at [499, 87] on label "Connection name" at bounding box center [552, 79] width 369 height 21
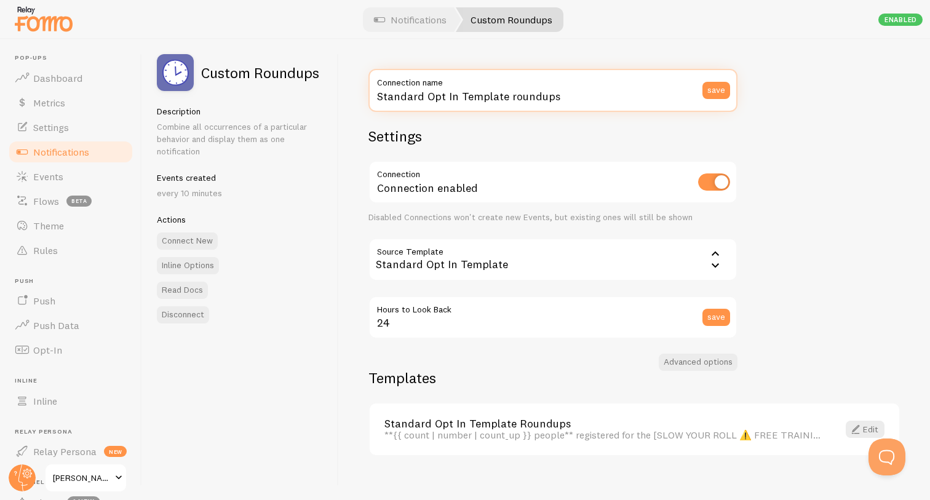
click at [499, 87] on input "Standard Opt In Template roundups" at bounding box center [552, 90] width 369 height 43
click at [500, 91] on input "Standard Opt In Template roundups" at bounding box center [552, 90] width 369 height 43
drag, startPoint x: 501, startPoint y: 95, endPoint x: 359, endPoint y: 100, distance: 142.2
click at [359, 100] on div "Standard Opt In Template roundups Connection name save Settings Connection Conn…" at bounding box center [634, 269] width 591 height 461
type input "Slow Your Roll roundups"
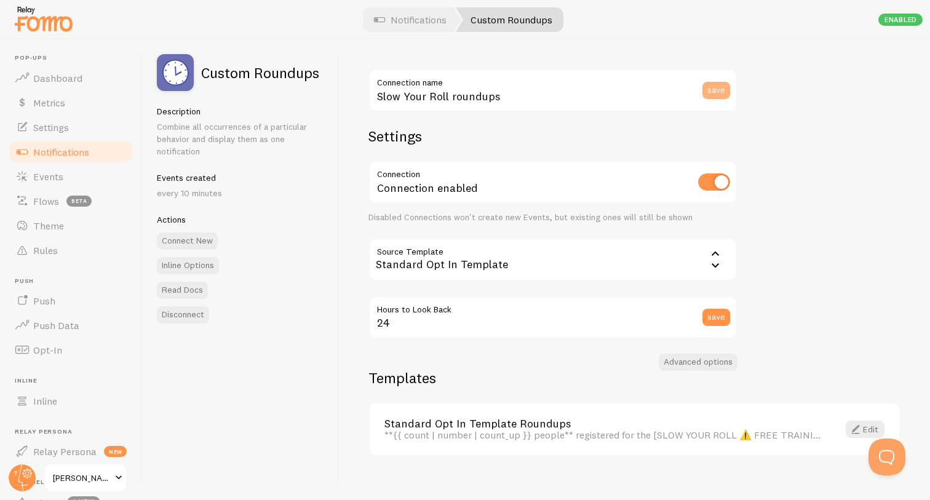
click at [712, 98] on button "save" at bounding box center [716, 90] width 28 height 17
click at [702, 368] on button "Advanced options" at bounding box center [698, 362] width 79 height 17
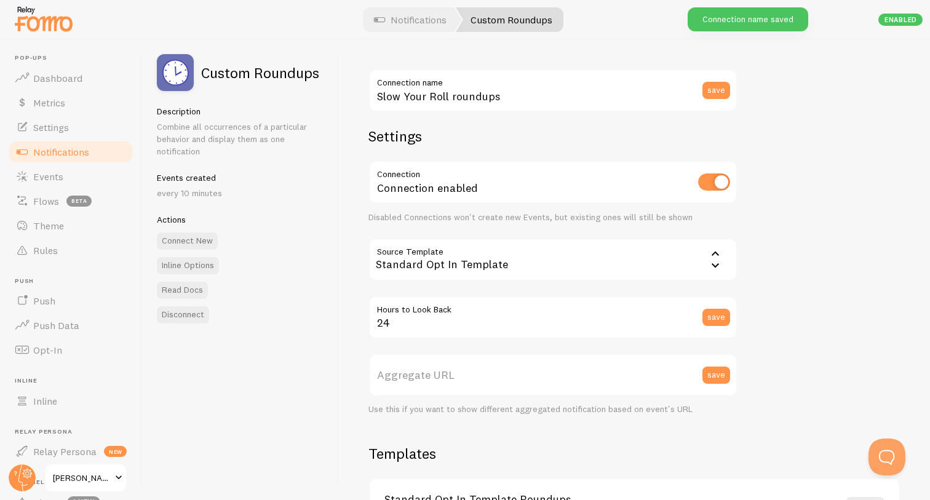
click at [576, 381] on label "Aggregate URL" at bounding box center [552, 375] width 369 height 43
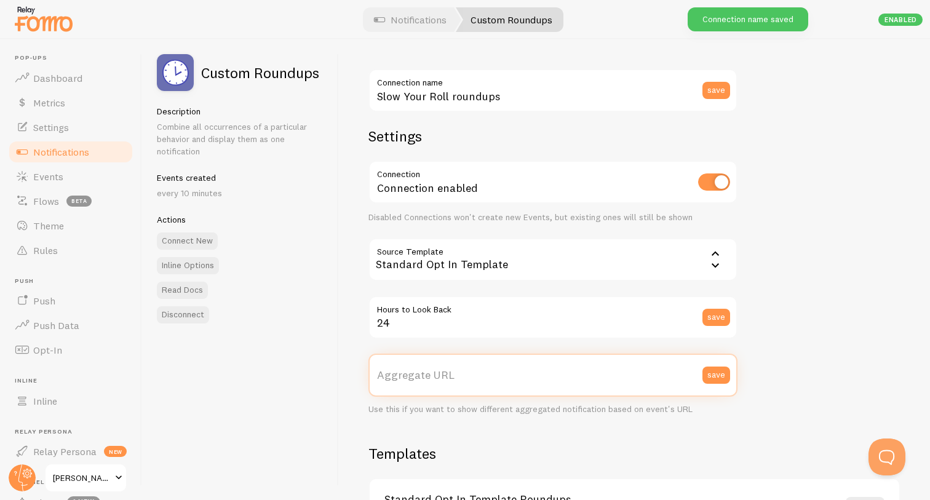
click at [576, 381] on input "Aggregate URL" at bounding box center [552, 375] width 369 height 43
paste input "[URL][DOMAIN_NAME]"
type input "[URL][DOMAIN_NAME]"
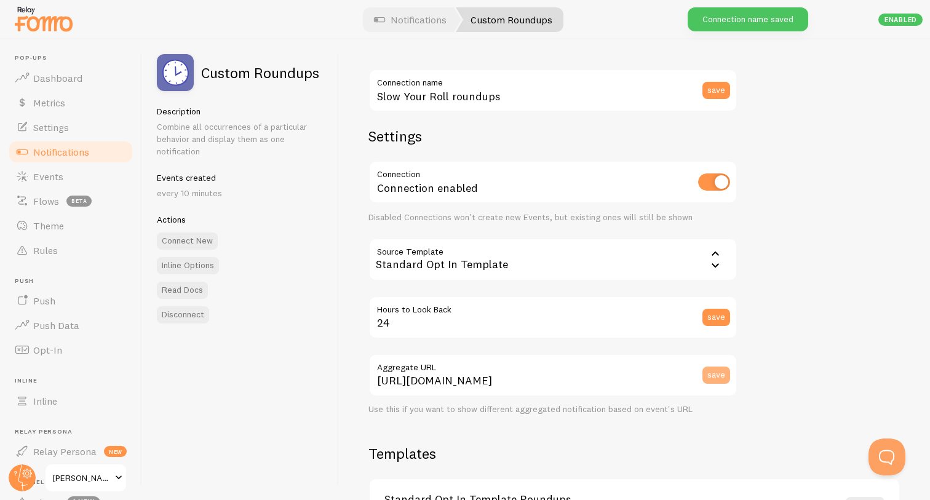
click at [717, 378] on button "save" at bounding box center [716, 375] width 28 height 17
click at [713, 100] on div "save" at bounding box center [719, 90] width 35 height 43
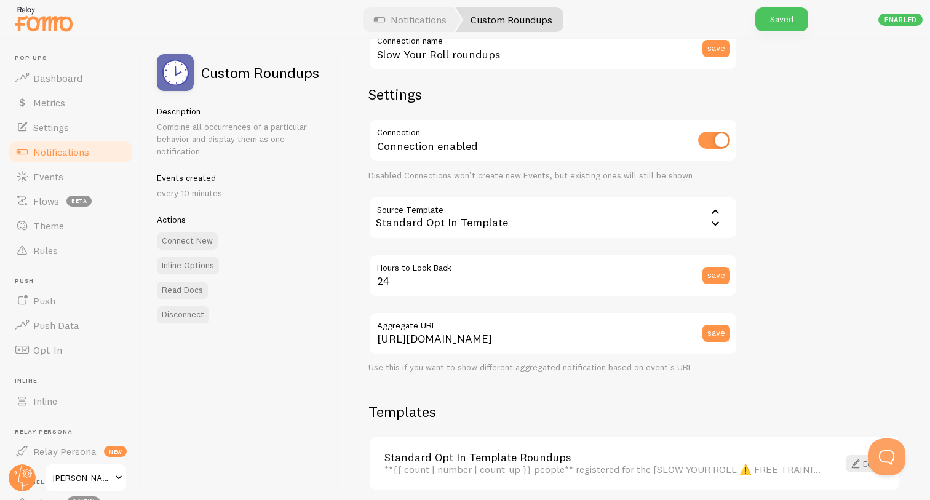
scroll to position [92, 0]
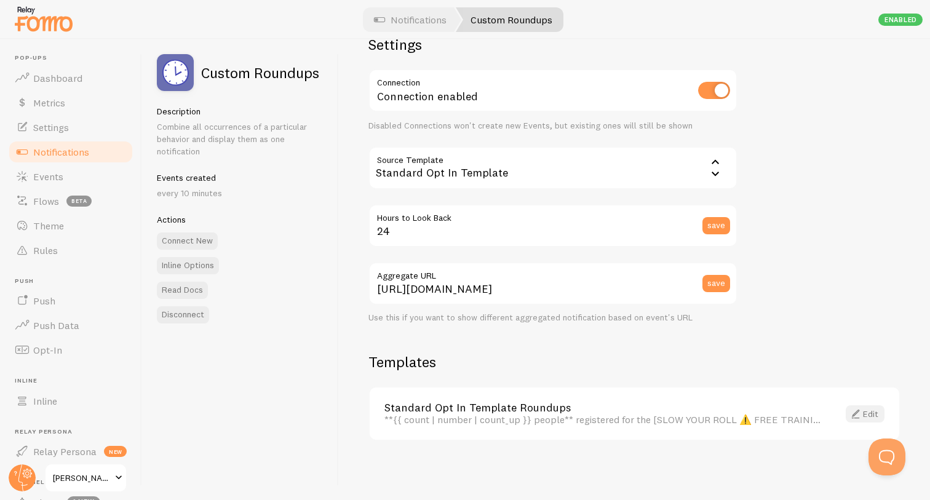
click at [864, 412] on link "Edit" at bounding box center [865, 413] width 39 height 17
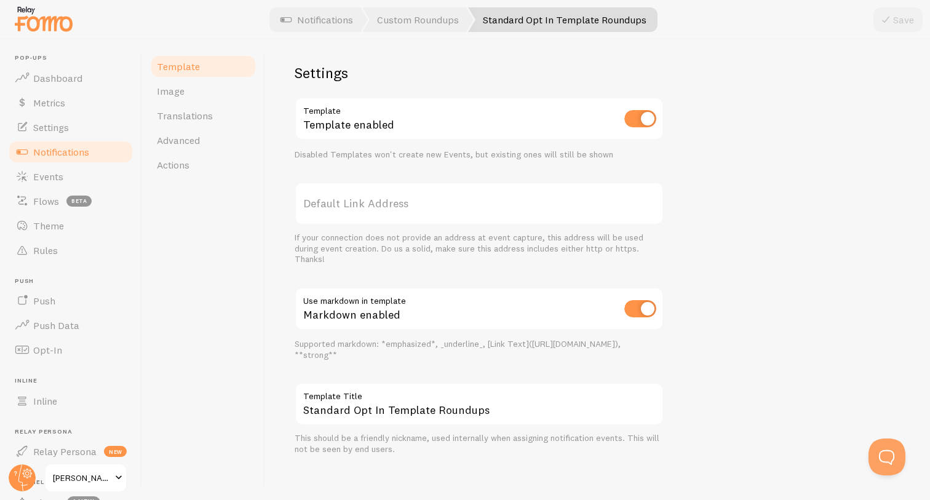
scroll to position [419, 0]
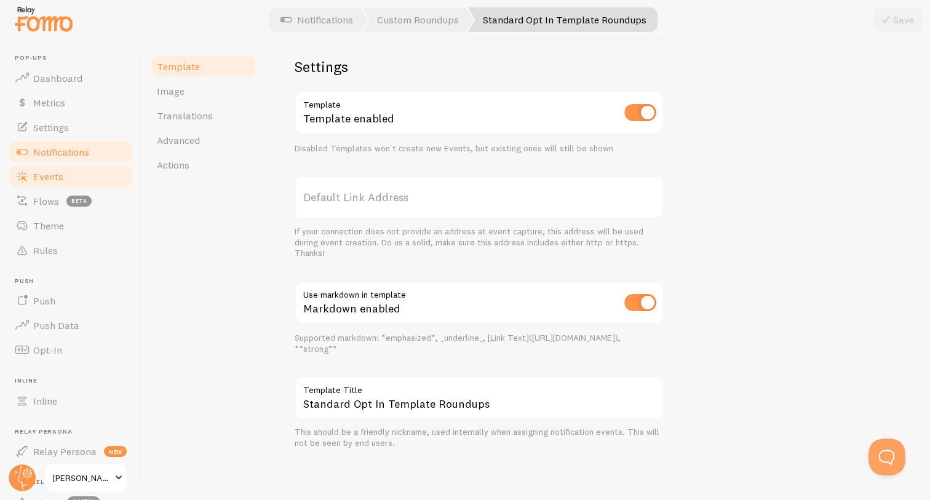
click at [63, 169] on link "Events" at bounding box center [70, 176] width 127 height 25
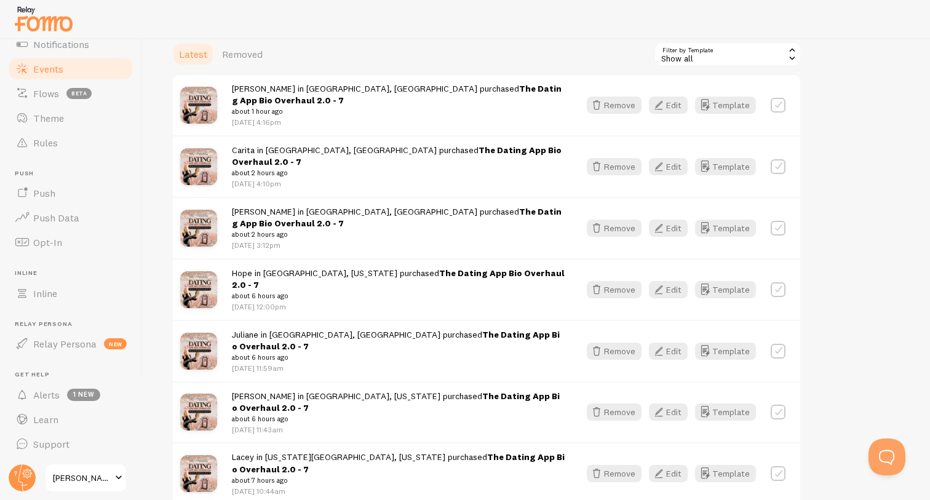
scroll to position [494, 0]
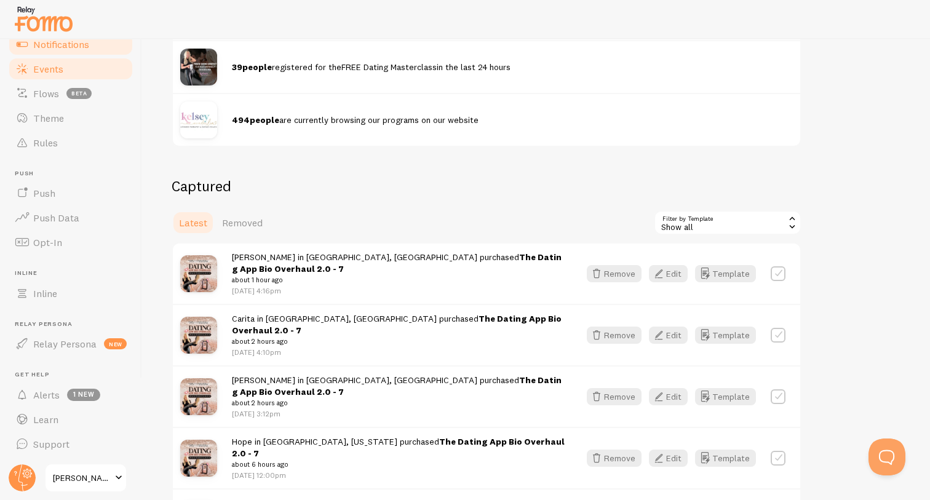
click at [57, 44] on span "Notifications" at bounding box center [61, 44] width 56 height 12
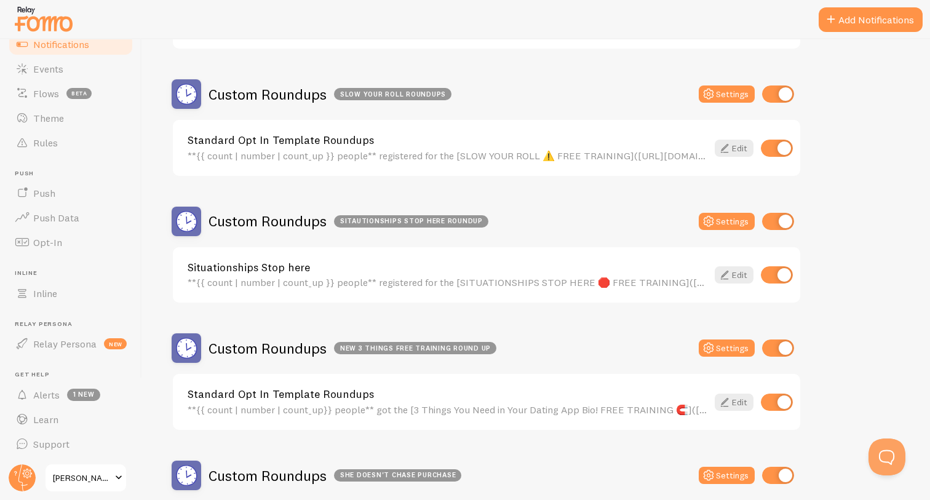
scroll to position [1750, 0]
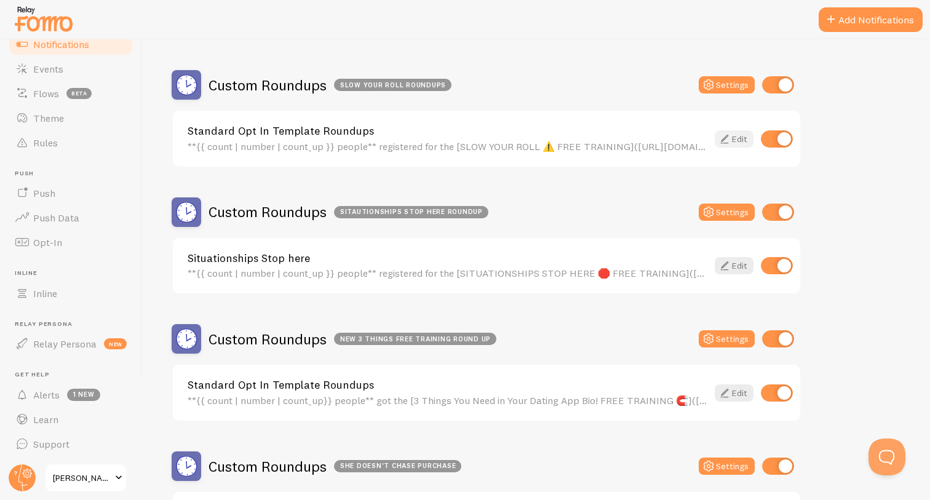
click at [734, 136] on link "Edit" at bounding box center [734, 138] width 39 height 17
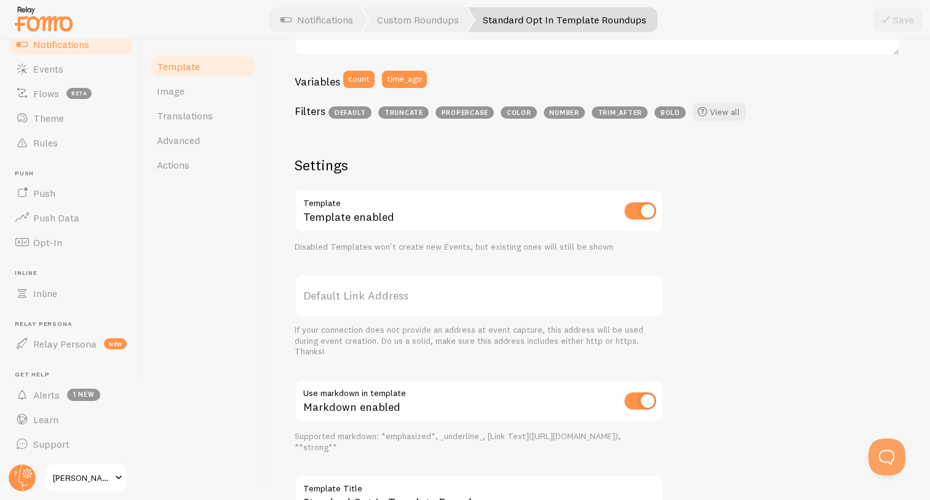
scroll to position [331, 0]
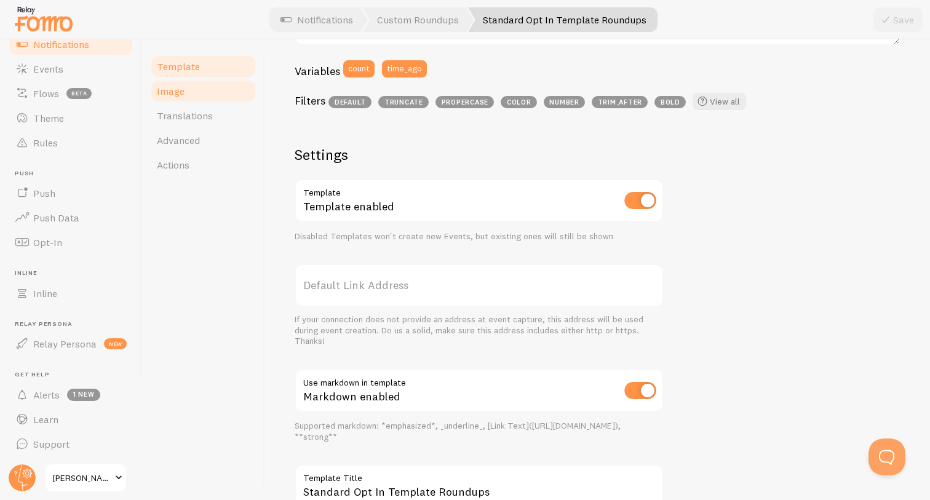
click at [190, 97] on link "Image" at bounding box center [203, 91] width 108 height 25
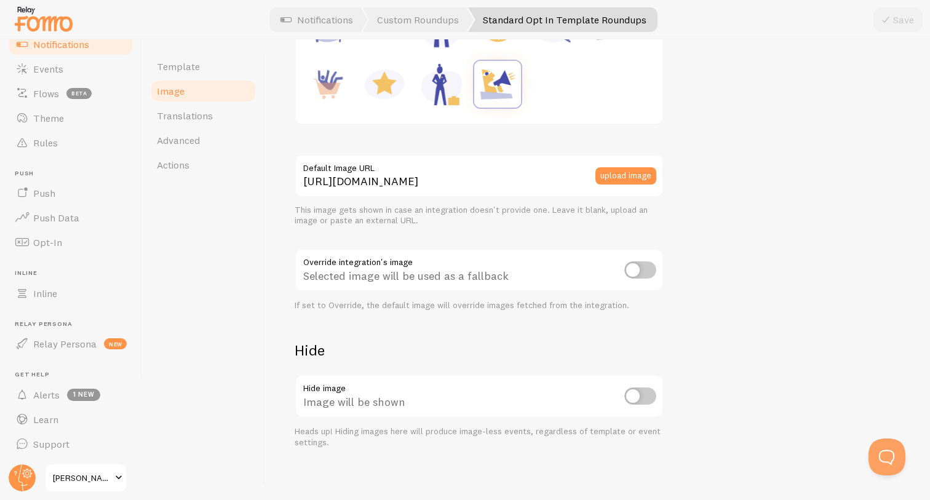
scroll to position [258, 0]
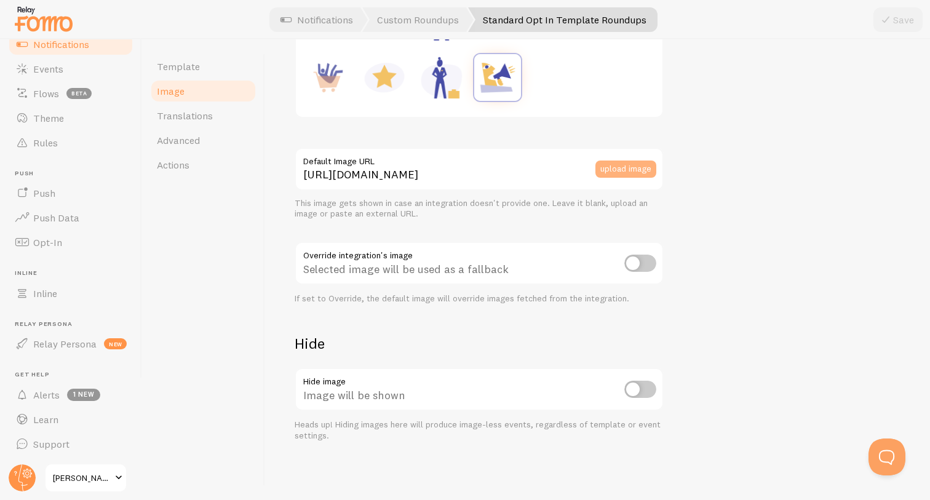
click at [632, 176] on button "upload image" at bounding box center [625, 169] width 61 height 17
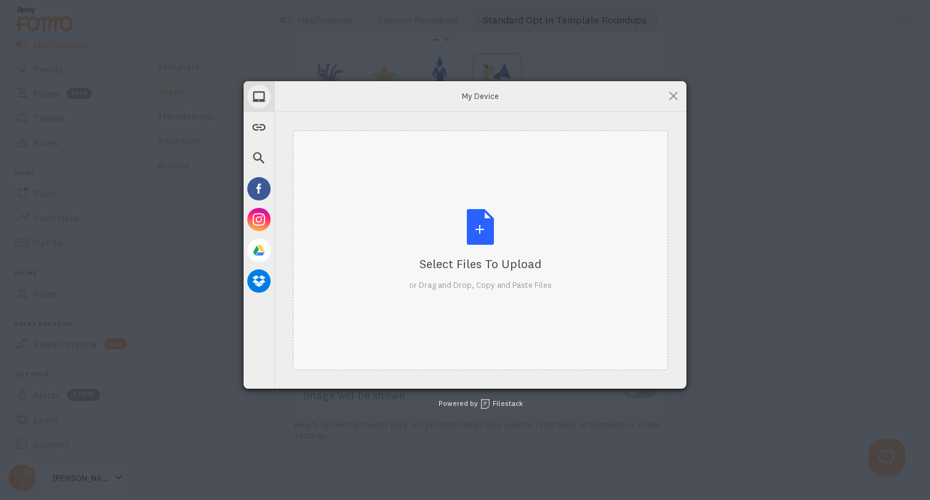
click at [463, 217] on div "Select Files to Upload or Drag and Drop, Copy and Paste Files" at bounding box center [480, 250] width 143 height 82
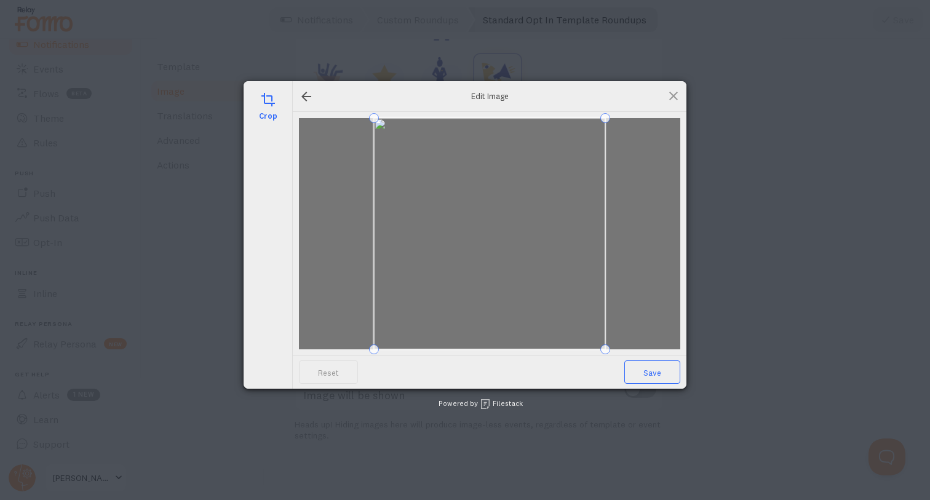
click at [656, 370] on span "Save" at bounding box center [652, 371] width 56 height 23
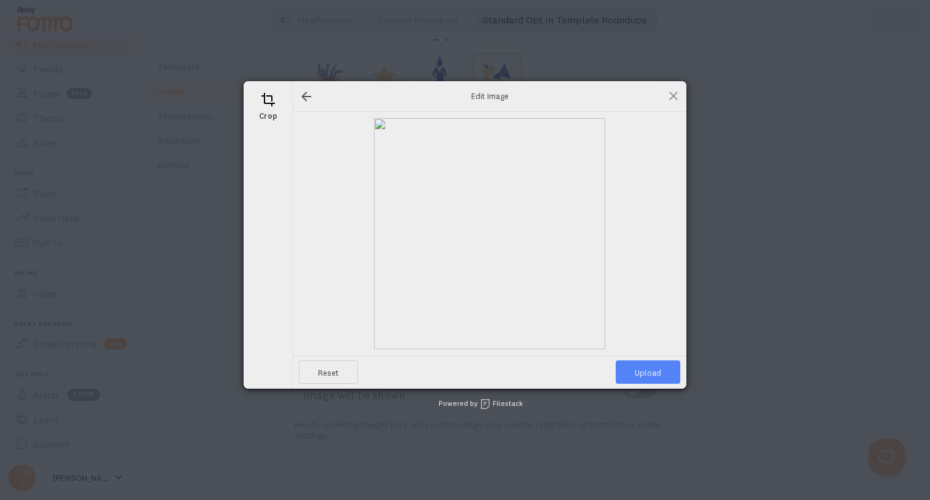
click at [666, 379] on span "Upload" at bounding box center [648, 371] width 65 height 23
type input "[URL][DOMAIN_NAME][DOMAIN_NAME]"
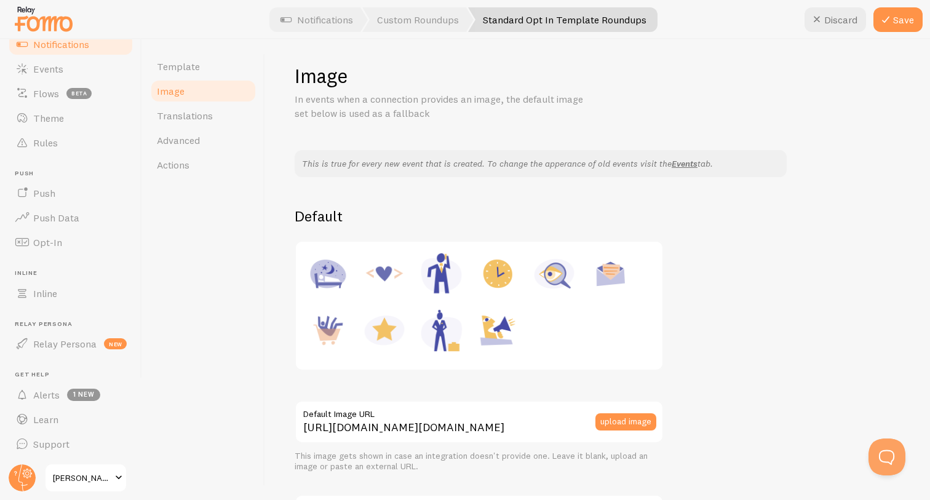
scroll to position [0, 0]
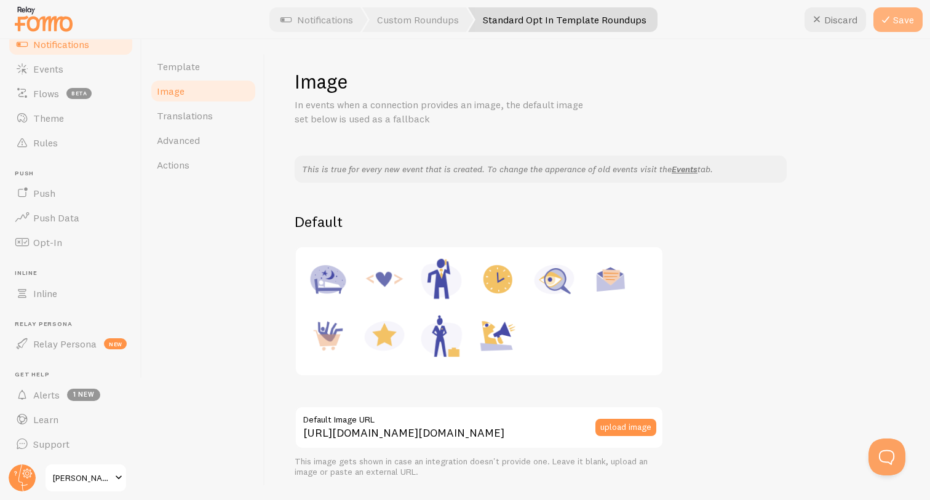
click at [888, 25] on icon at bounding box center [885, 19] width 15 height 15
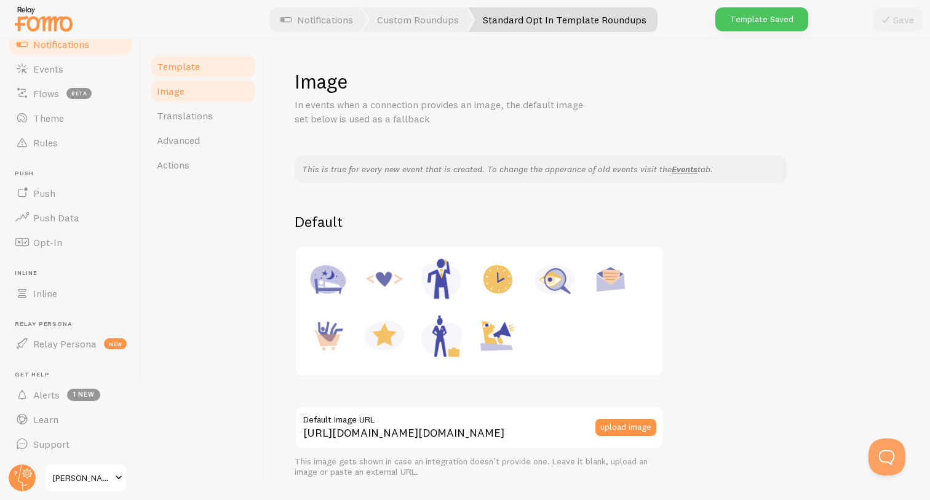
click at [207, 76] on link "Template" at bounding box center [203, 66] width 108 height 25
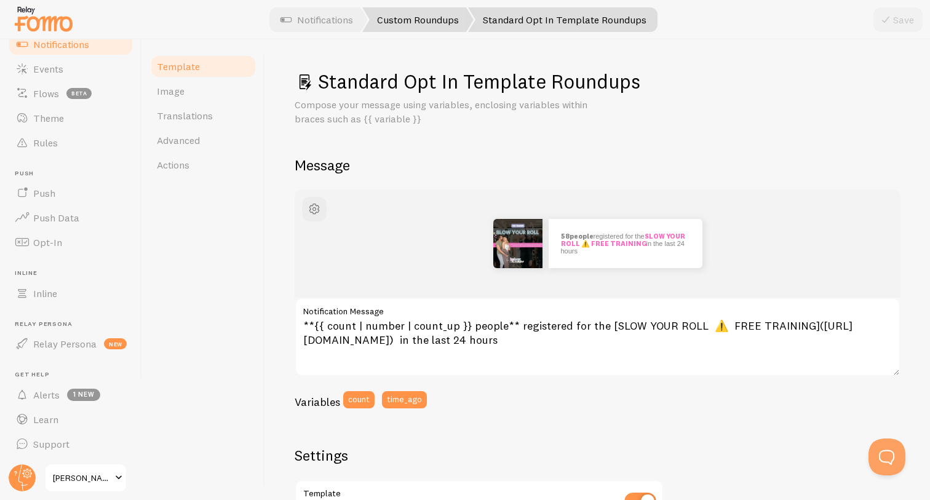
click at [394, 19] on link "Custom Roundups" at bounding box center [417, 19] width 111 height 25
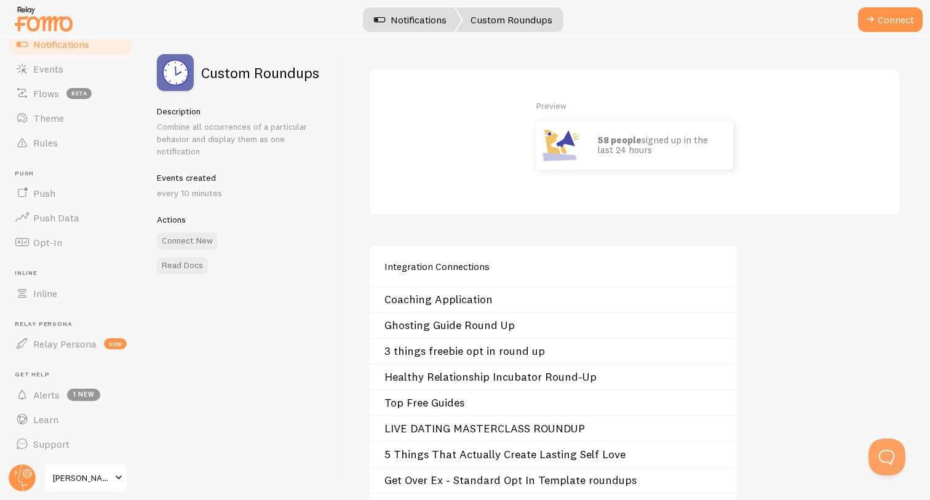
click at [415, 23] on link "Notifications" at bounding box center [410, 19] width 102 height 25
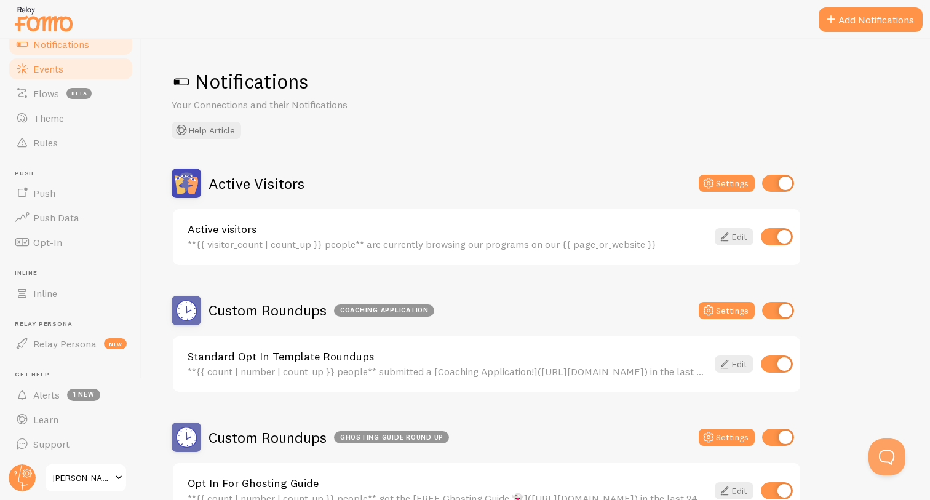
click at [55, 72] on span "Events" at bounding box center [48, 69] width 30 height 12
